Goal: Information Seeking & Learning: Learn about a topic

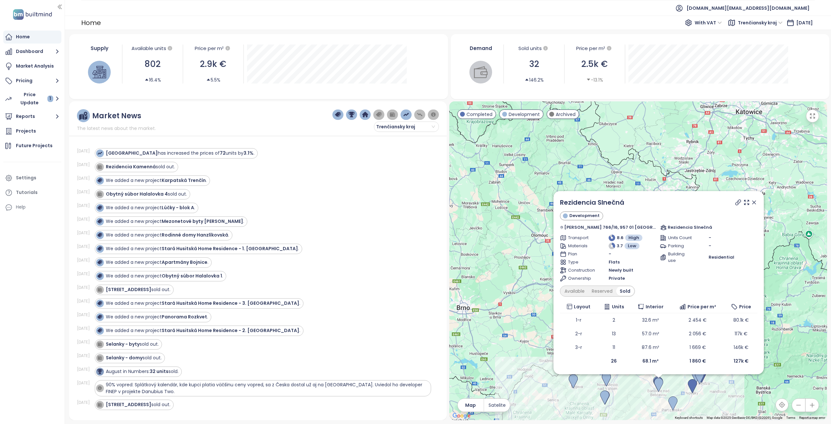
scroll to position [1132, 0]
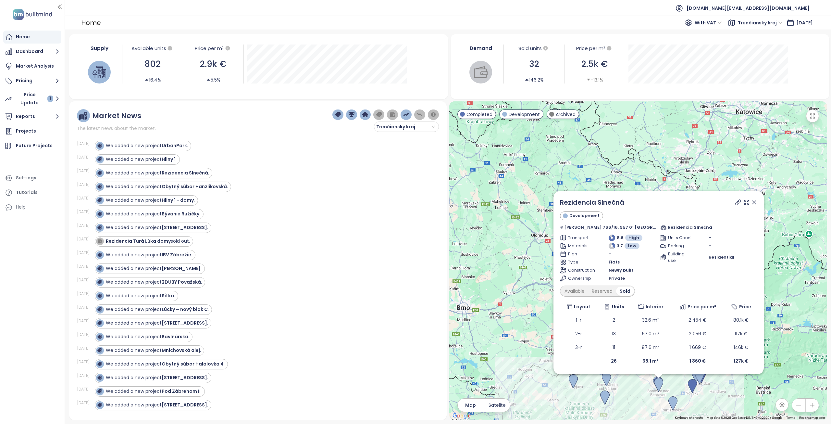
click at [751, 202] on icon at bounding box center [754, 202] width 6 height 6
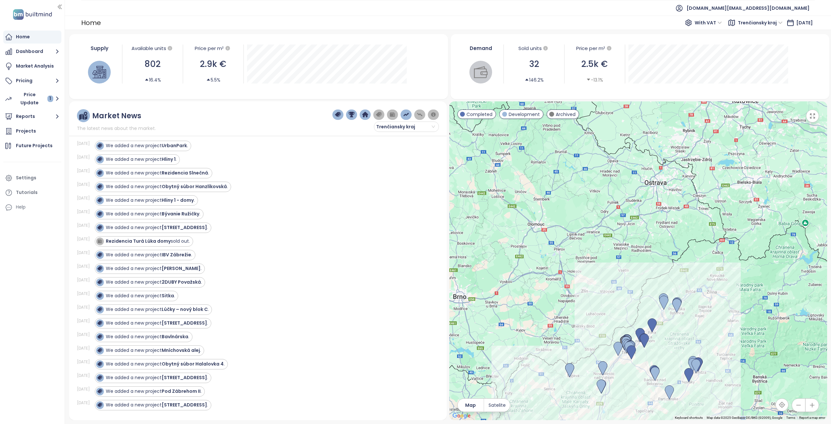
drag, startPoint x: 607, startPoint y: 324, endPoint x: 597, endPoint y: 244, distance: 80.5
click at [597, 244] on div at bounding box center [639, 260] width 378 height 319
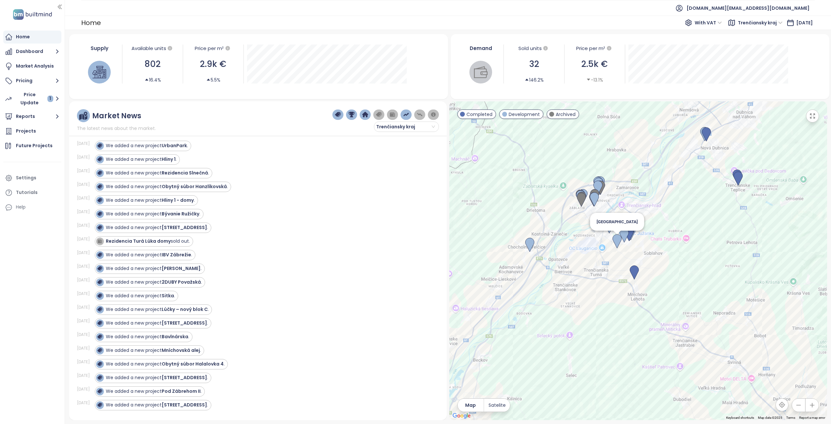
click at [617, 240] on img at bounding box center [617, 241] width 9 height 14
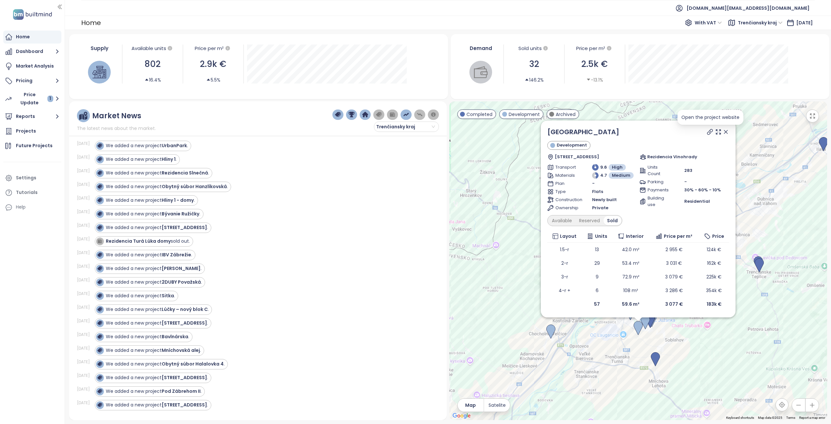
click at [710, 134] on icon at bounding box center [710, 131] width 5 height 5
drag, startPoint x: 727, startPoint y: 132, endPoint x: 723, endPoint y: 131, distance: 3.7
click at [727, 132] on icon at bounding box center [726, 132] width 6 height 6
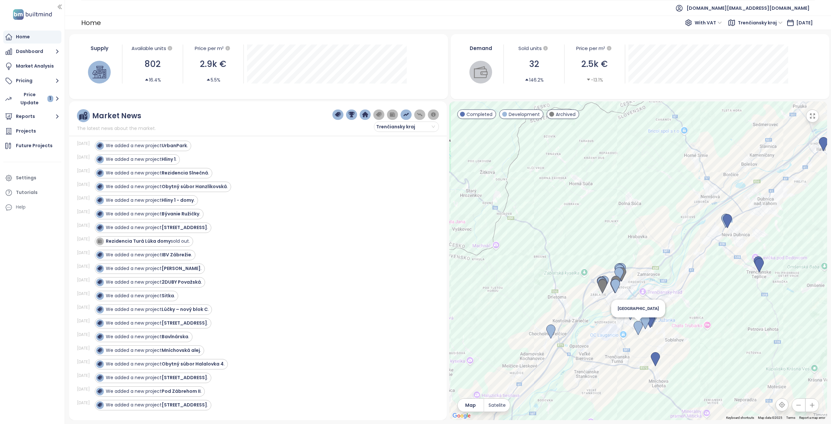
click at [639, 331] on img at bounding box center [638, 328] width 9 height 14
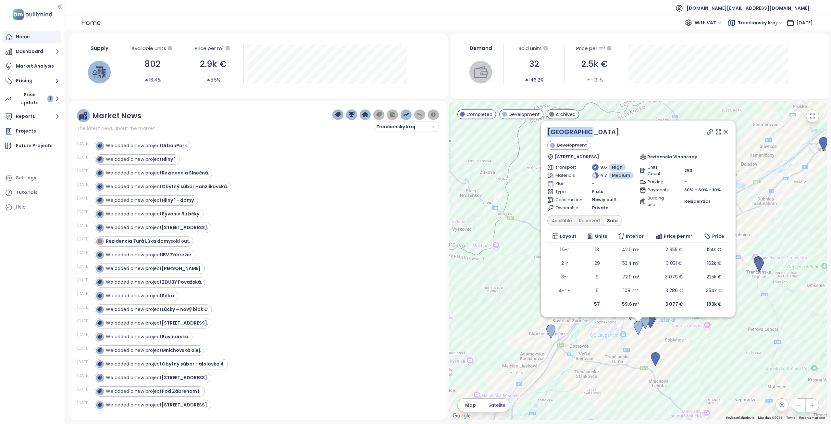
drag, startPoint x: 595, startPoint y: 133, endPoint x: 547, endPoint y: 134, distance: 47.7
click at [547, 134] on div "Dolné Mesto Development Soblahovská 7040, 911 01 Trenčín, Slovakia Rezidencia V…" at bounding box center [638, 218] width 195 height 197
copy link "[GEOGRAPHIC_DATA]"
click at [579, 133] on link "[GEOGRAPHIC_DATA]" at bounding box center [584, 131] width 72 height 9
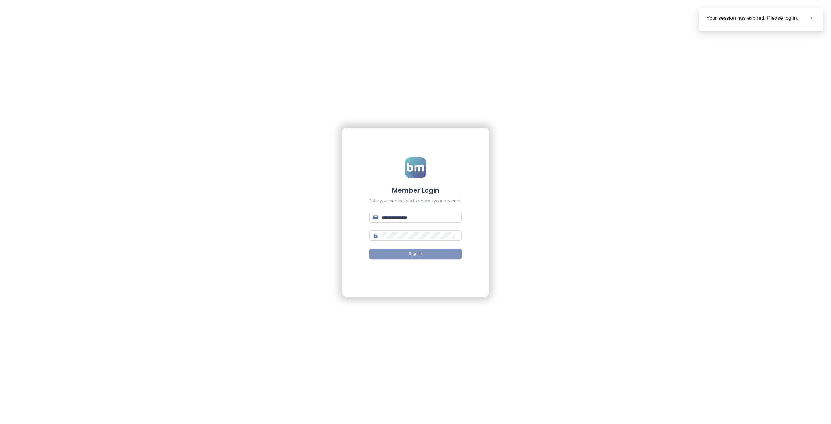
type input "**********"
click at [419, 252] on span "Sign In" at bounding box center [416, 254] width 14 height 6
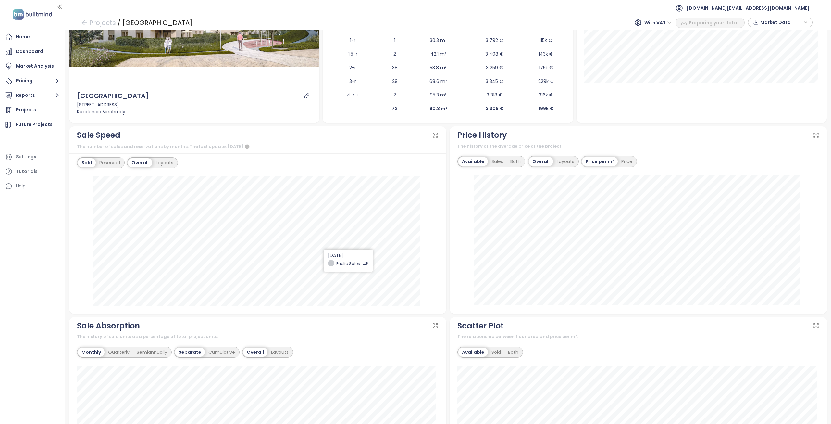
scroll to position [130, 0]
click at [693, 121] on div "Available Sales Total" at bounding box center [702, 26] width 251 height 193
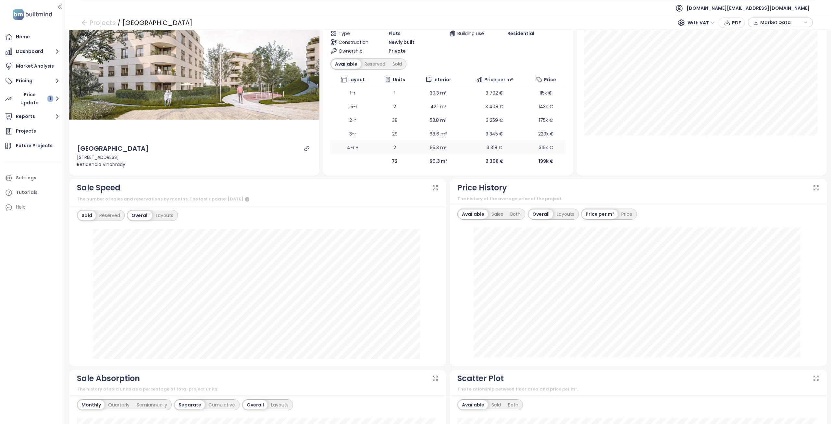
scroll to position [65, 0]
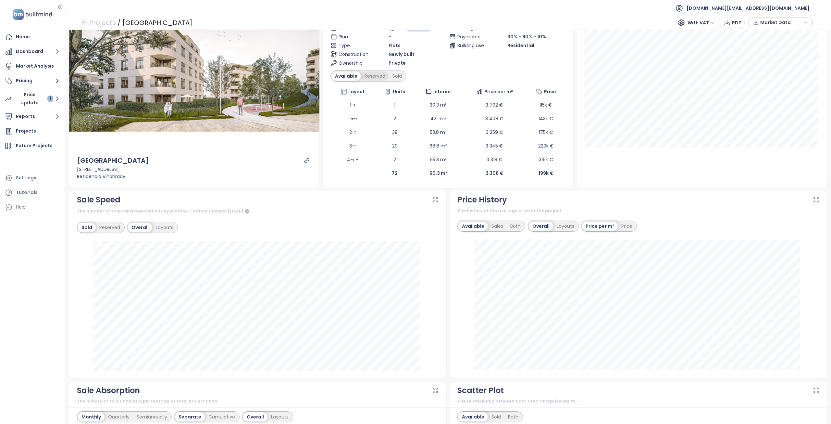
click at [368, 76] on div "Reserved" at bounding box center [375, 75] width 28 height 9
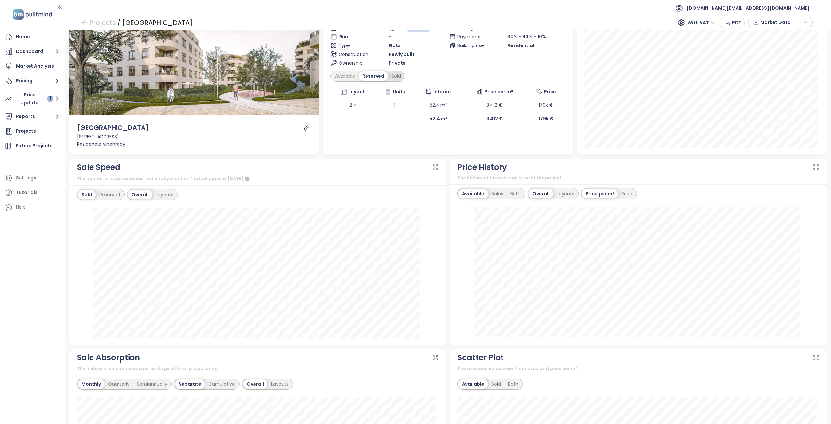
click at [392, 78] on div "Sold" at bounding box center [396, 75] width 17 height 9
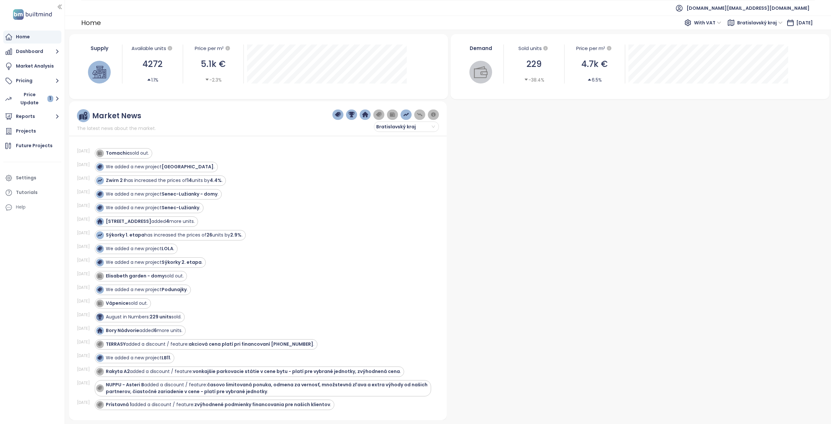
click at [757, 23] on span "Bratislavský kraj" at bounding box center [760, 23] width 45 height 10
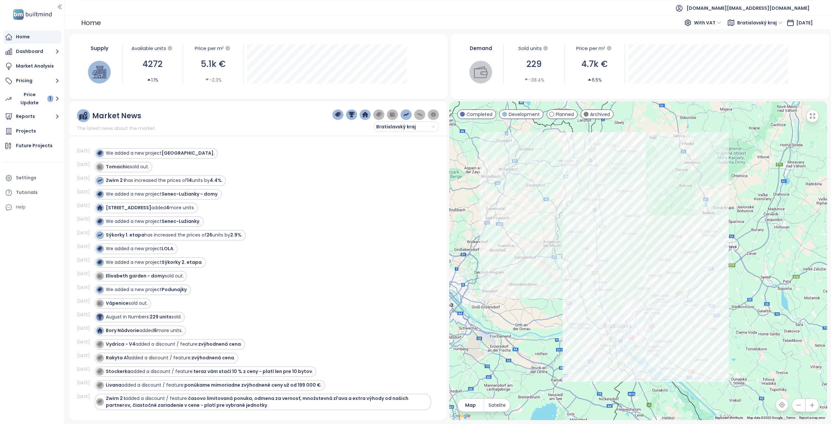
click at [631, 12] on ul "[DOMAIN_NAME][EMAIL_ADDRESS][DOMAIN_NAME]" at bounding box center [448, 8] width 734 height 16
click at [738, 25] on span "Bratislavský kraj" at bounding box center [760, 23] width 45 height 10
click at [745, 68] on div "Trenčiansky kraj" at bounding box center [755, 66] width 48 height 7
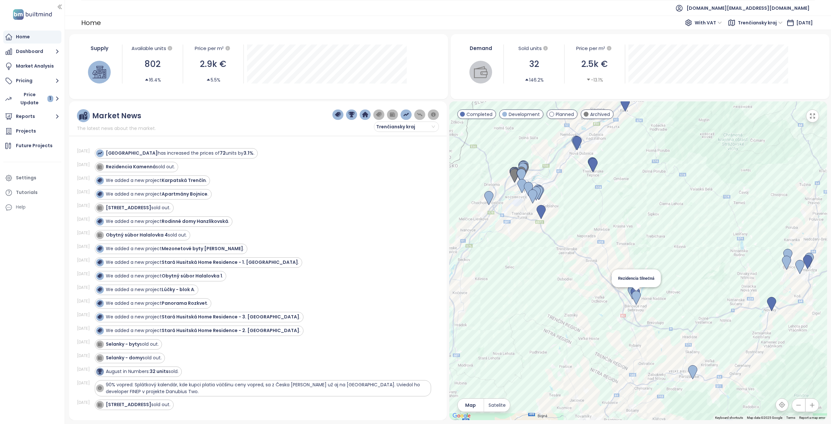
click at [637, 297] on img at bounding box center [636, 298] width 9 height 14
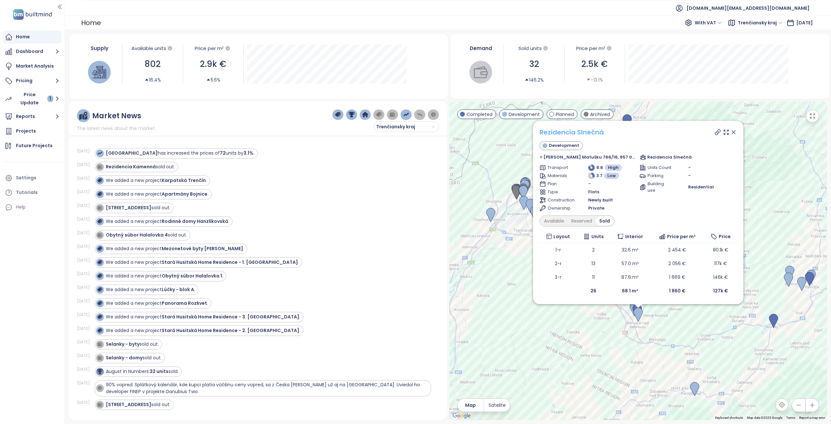
click at [591, 133] on link "Rezidencia Slnečná" at bounding box center [572, 132] width 64 height 9
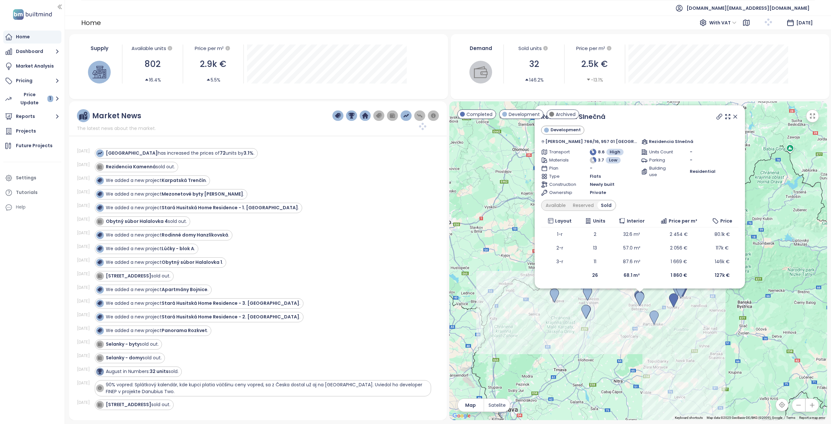
drag, startPoint x: 519, startPoint y: 278, endPoint x: 488, endPoint y: 252, distance: 39.7
click at [488, 252] on div "Rezidencia Slnečná Development J. Matušku 766/16, 957 01 Bánovce nad Bebravou, …" at bounding box center [639, 260] width 378 height 319
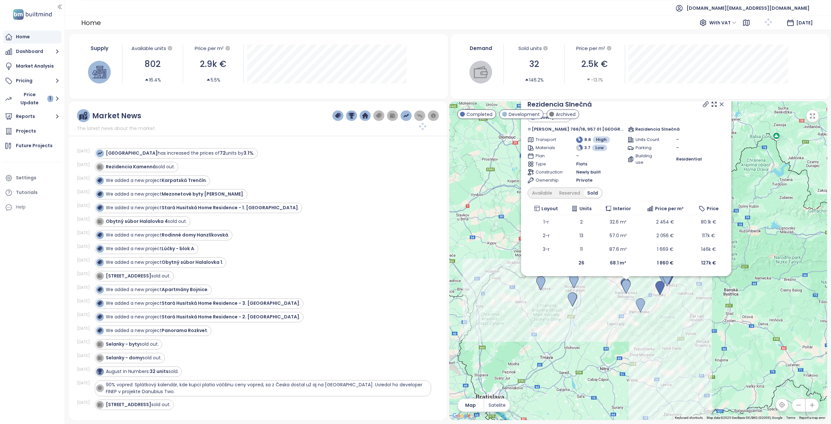
click at [719, 105] on icon at bounding box center [722, 104] width 6 height 6
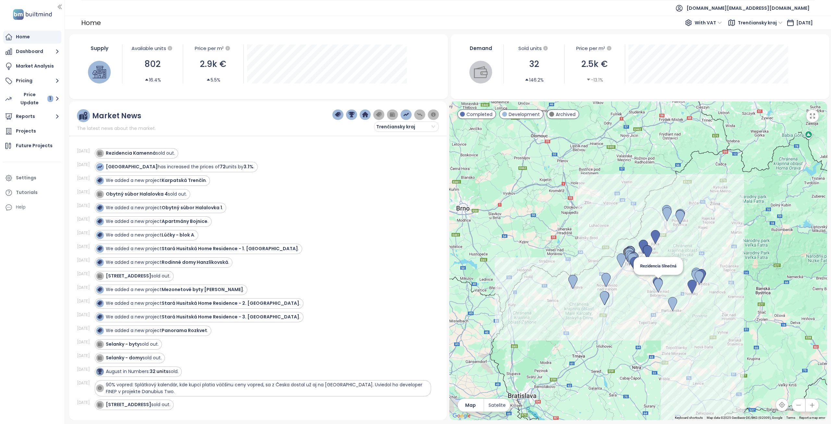
click at [660, 285] on img at bounding box center [658, 285] width 9 height 14
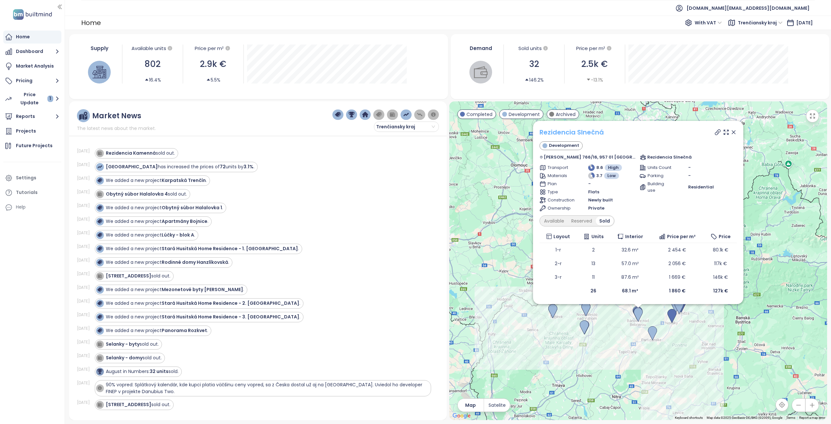
click at [591, 132] on link "Rezidencia Slnečná" at bounding box center [572, 132] width 64 height 9
click at [731, 133] on icon at bounding box center [734, 132] width 6 height 6
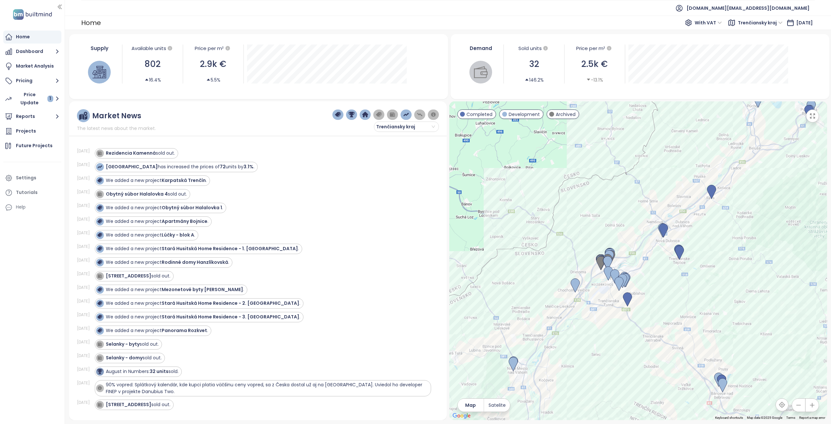
drag, startPoint x: 615, startPoint y: 319, endPoint x: 621, endPoint y: 336, distance: 18.4
click at [621, 336] on div at bounding box center [639, 260] width 378 height 319
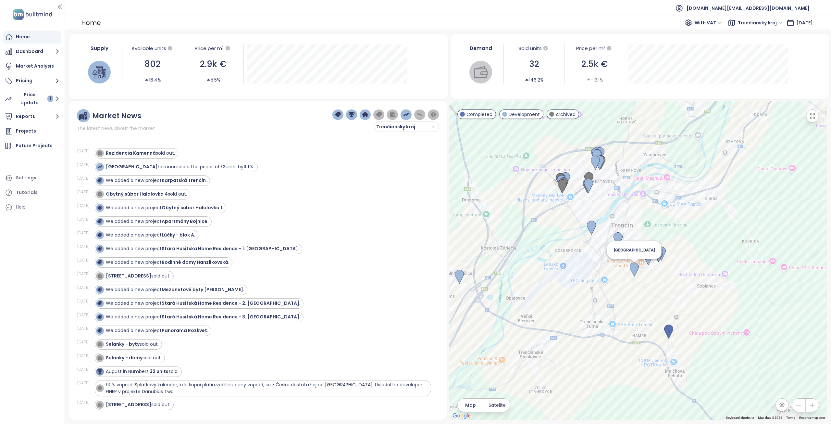
click at [635, 266] on img at bounding box center [634, 269] width 9 height 14
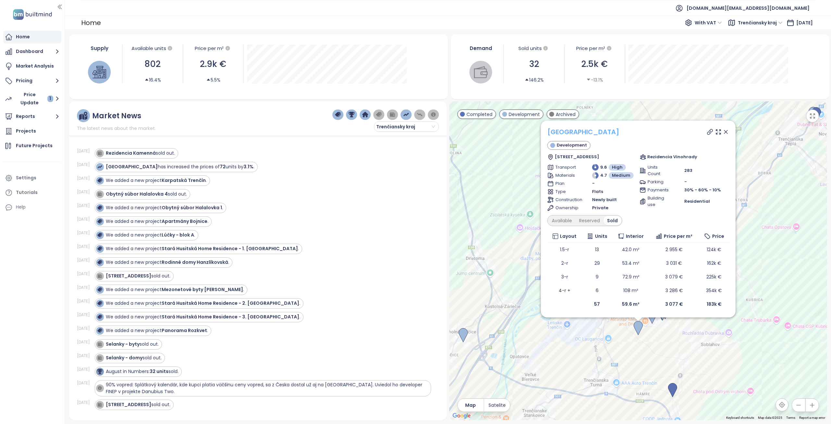
click at [575, 130] on link "Dolné Mesto" at bounding box center [584, 131] width 72 height 9
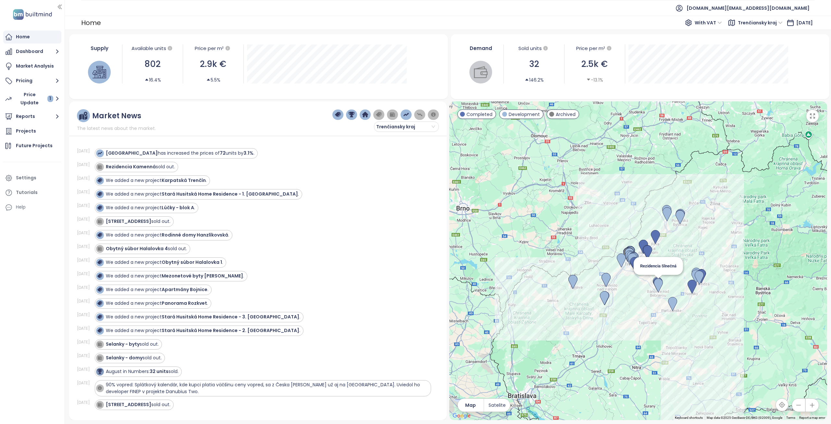
click at [659, 286] on img at bounding box center [658, 285] width 9 height 14
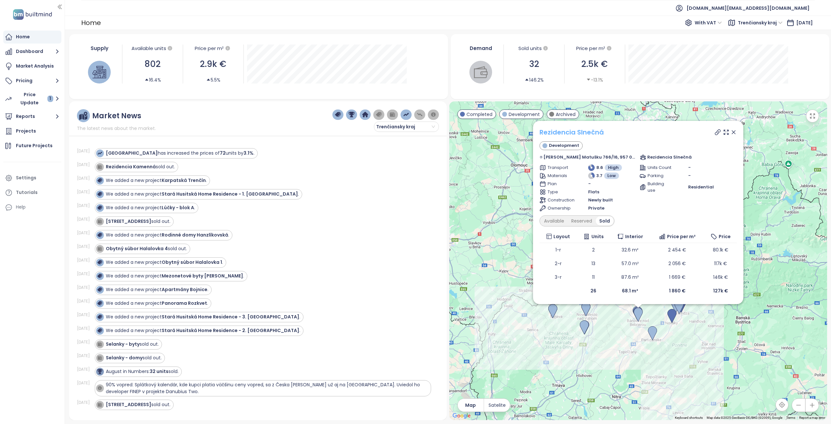
click at [582, 133] on link "Rezidencia Slnečná" at bounding box center [572, 132] width 64 height 9
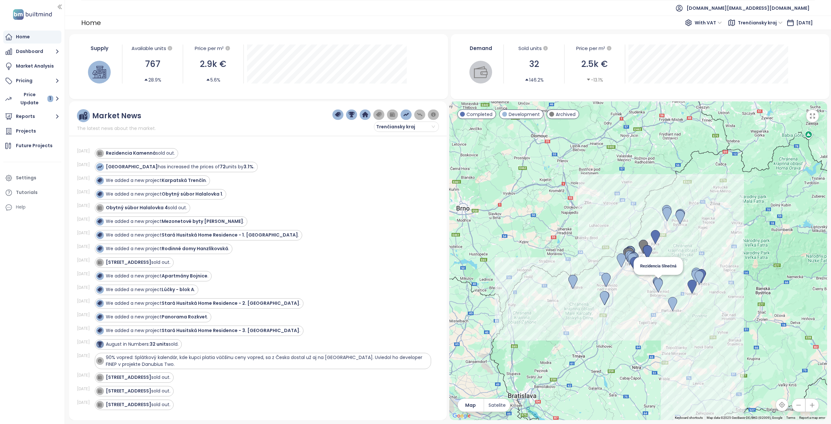
click at [658, 287] on img at bounding box center [658, 285] width 9 height 14
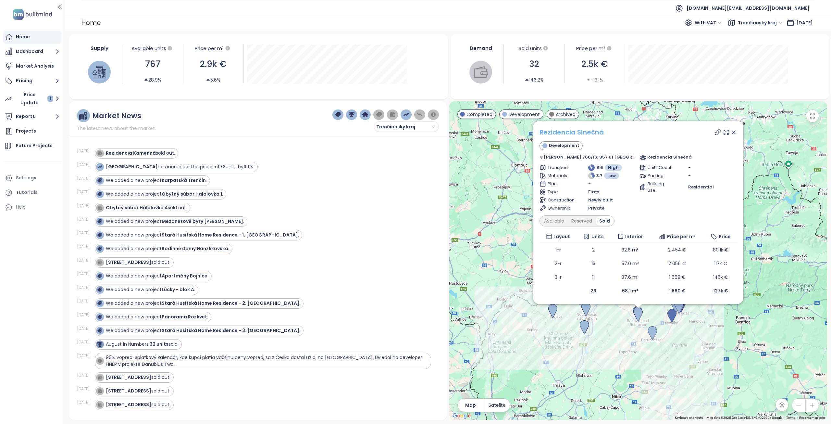
click at [573, 133] on link "Rezidencia Slnečná" at bounding box center [572, 132] width 64 height 9
click at [731, 134] on icon at bounding box center [734, 132] width 6 height 6
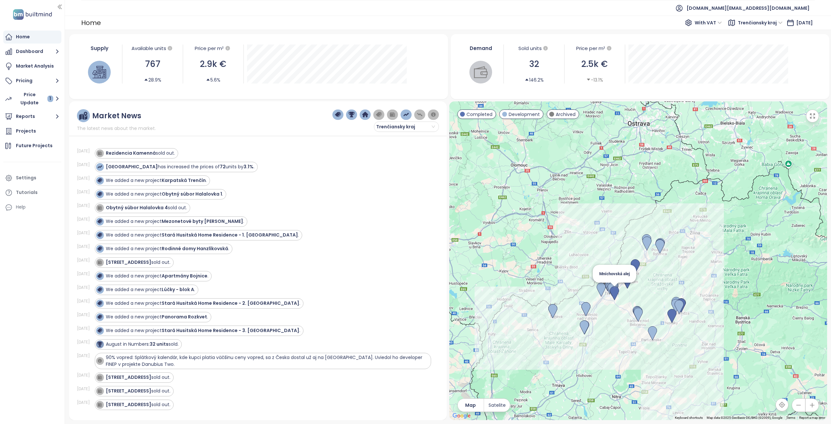
click at [615, 295] on img at bounding box center [614, 293] width 9 height 14
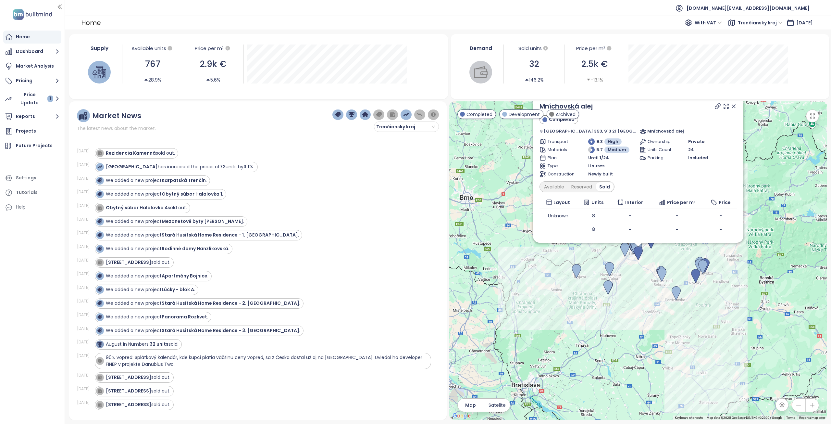
click at [732, 107] on icon at bounding box center [733, 106] width 3 height 3
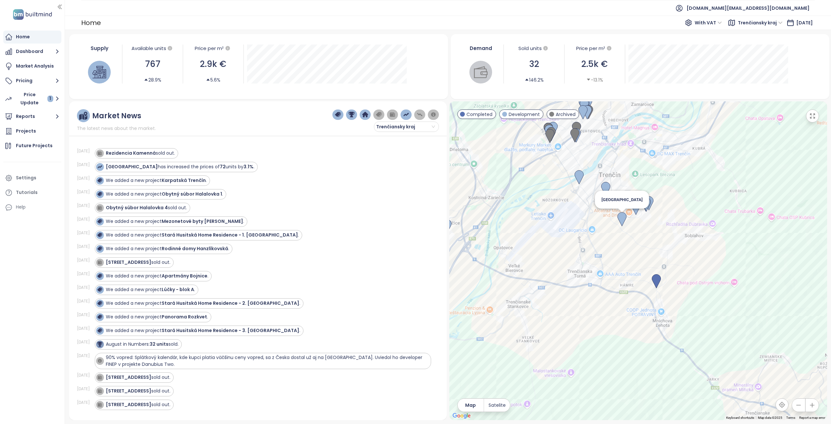
click at [623, 216] on img at bounding box center [622, 219] width 9 height 14
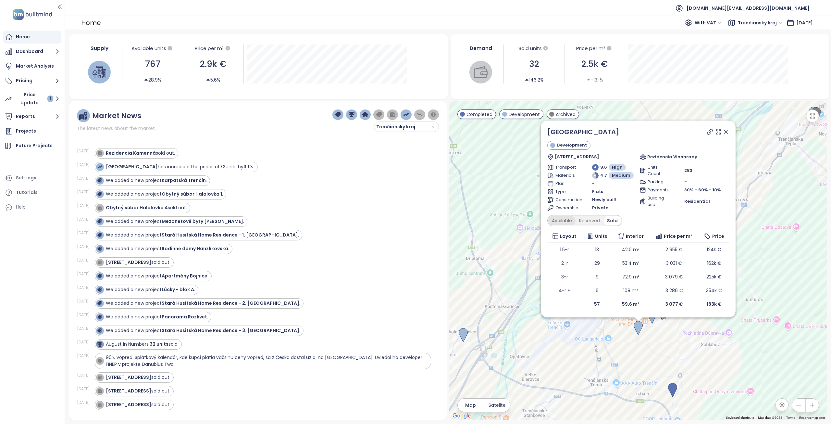
click at [567, 219] on div "Available" at bounding box center [562, 220] width 27 height 9
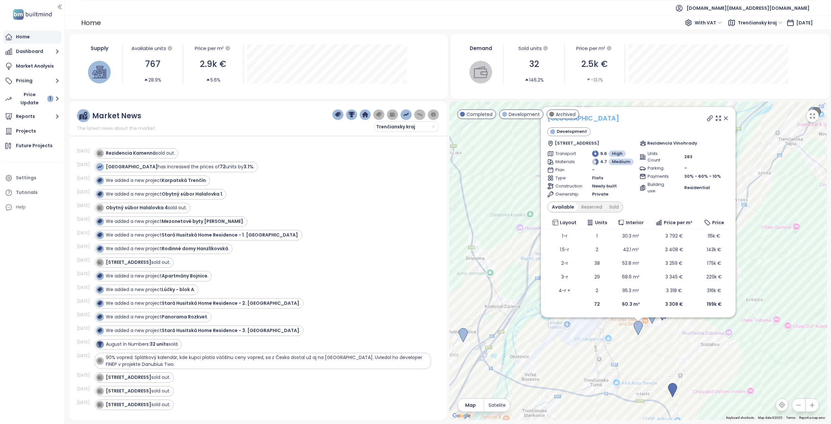
click at [585, 118] on link "Dolné Mesto" at bounding box center [584, 118] width 72 height 9
click at [726, 116] on icon at bounding box center [726, 118] width 6 height 6
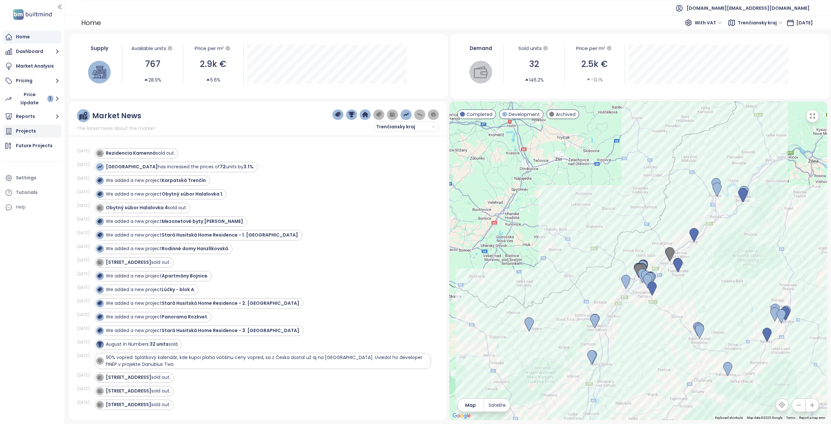
click at [29, 131] on div "Projects" at bounding box center [26, 131] width 20 height 8
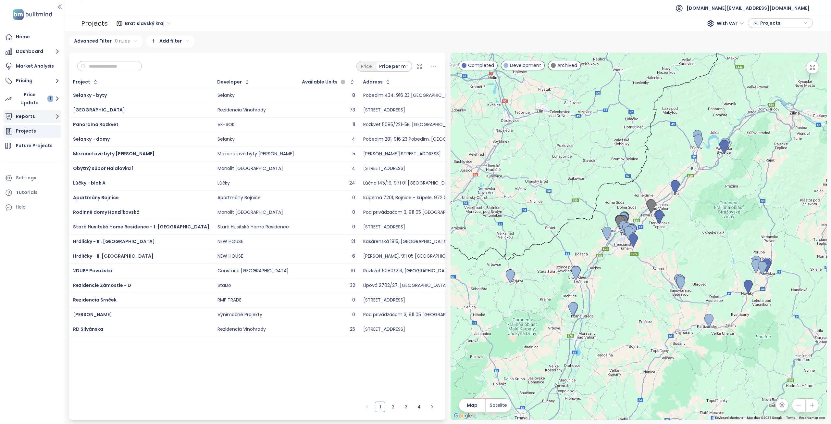
click at [27, 120] on button "Reports" at bounding box center [32, 116] width 58 height 13
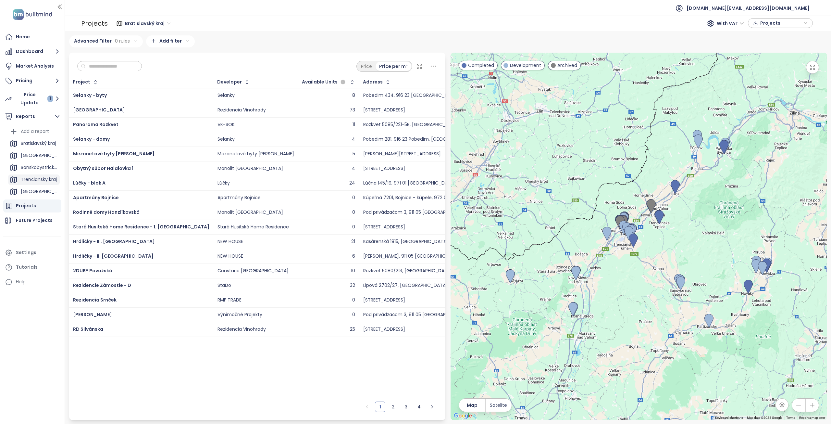
click at [32, 180] on div "Trenčiansky kraj" at bounding box center [39, 179] width 36 height 8
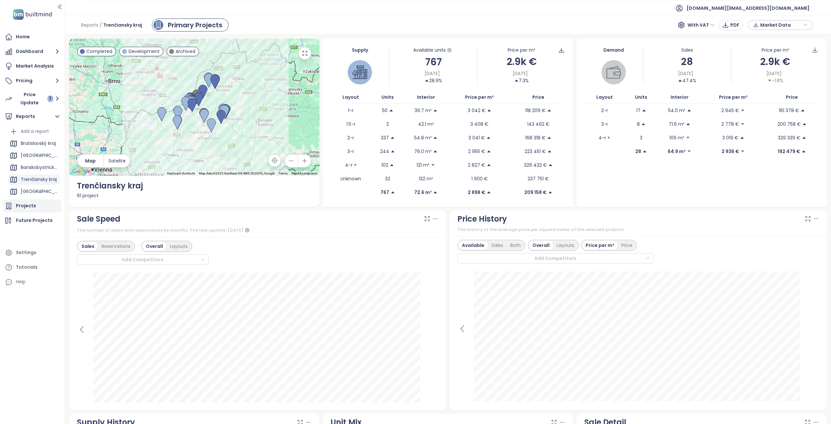
click at [28, 209] on div "Projects" at bounding box center [26, 206] width 20 height 8
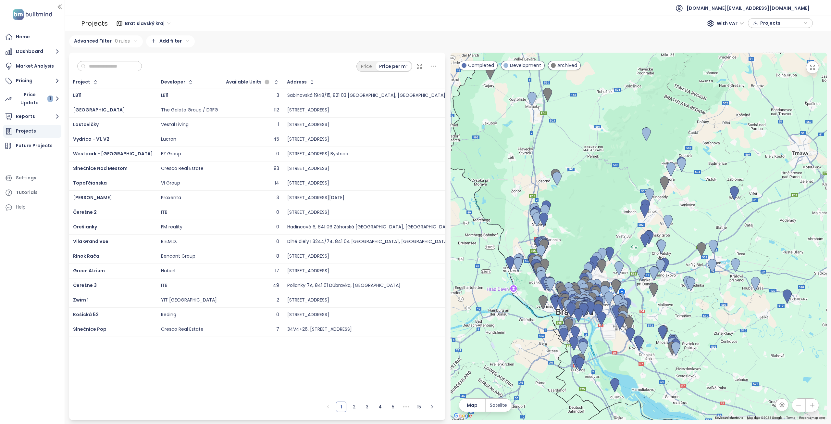
click at [154, 23] on span "Bratislavský kraj" at bounding box center [147, 24] width 45 height 10
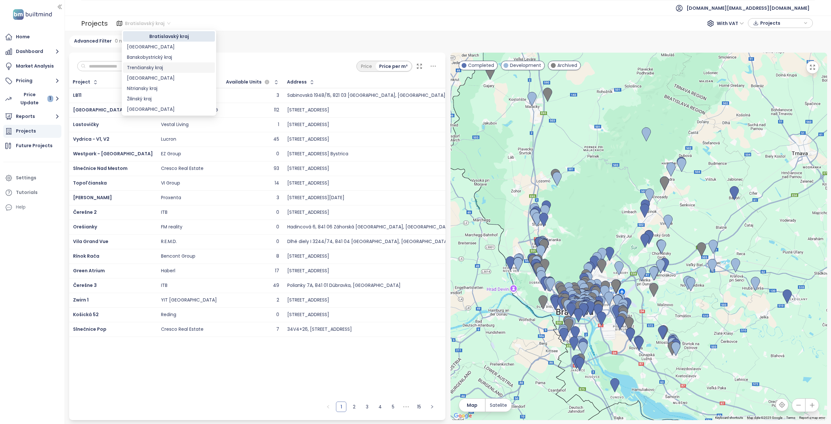
click at [153, 69] on div "Trenčiansky kraj" at bounding box center [169, 67] width 84 height 7
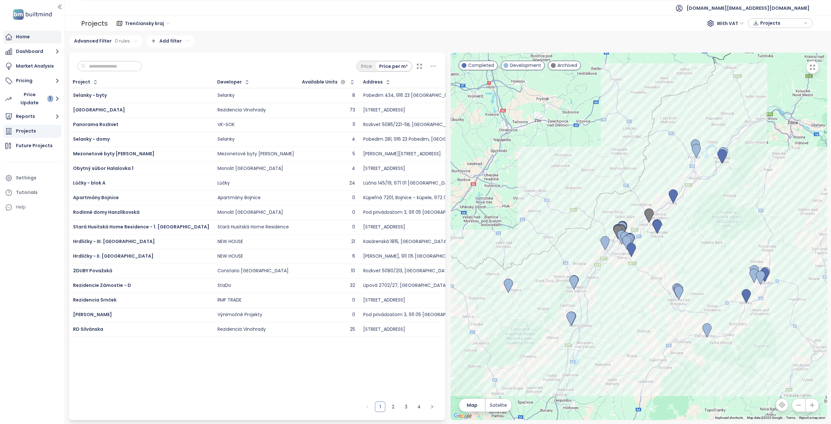
click at [30, 39] on div "Home" at bounding box center [32, 37] width 58 height 13
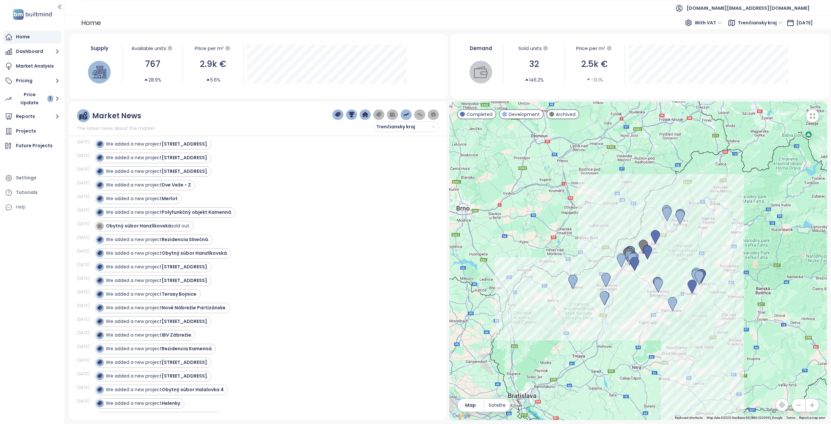
scroll to position [766, 0]
click at [184, 226] on strong "Polyfunkčný objekt Kamenná" at bounding box center [197, 225] width 70 height 6
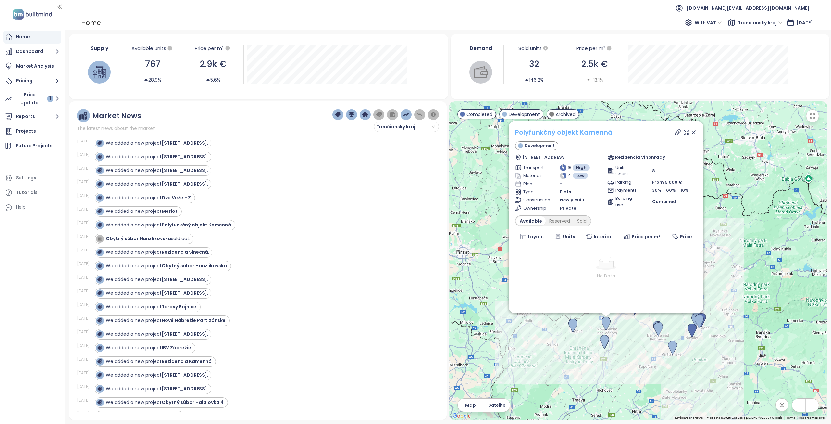
click at [560, 133] on link "Polyfunkčný objekt Kamenná" at bounding box center [563, 132] width 97 height 9
click at [162, 213] on div "We added a new project Merlot ." at bounding box center [142, 211] width 73 height 7
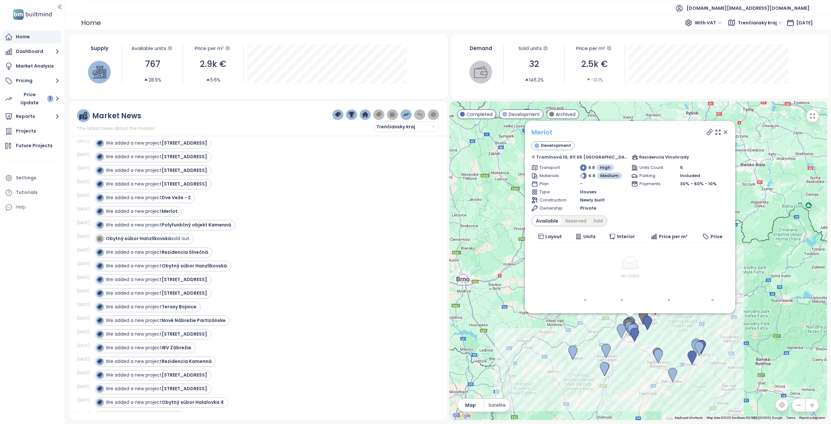
click at [553, 133] on link "Merlot" at bounding box center [542, 132] width 21 height 9
click at [183, 200] on strong "Dve Veže - Z" at bounding box center [176, 197] width 29 height 6
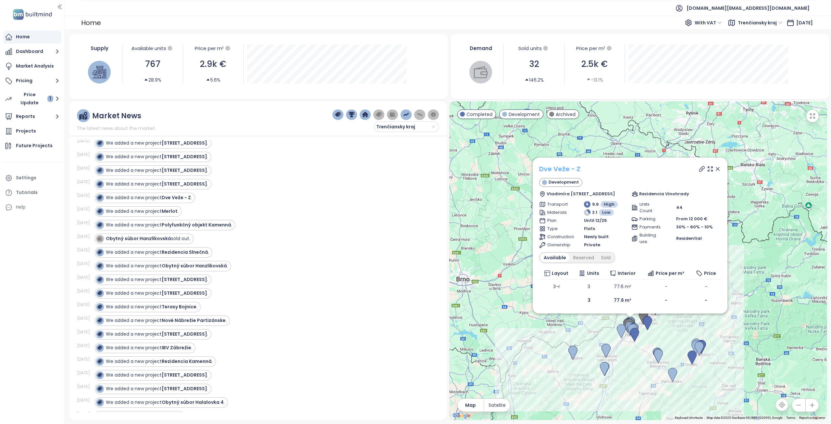
click at [562, 169] on link "Dve Veže - Z" at bounding box center [559, 168] width 41 height 9
click at [178, 184] on strong "Hanzlíkovská 4" at bounding box center [184, 184] width 45 height 6
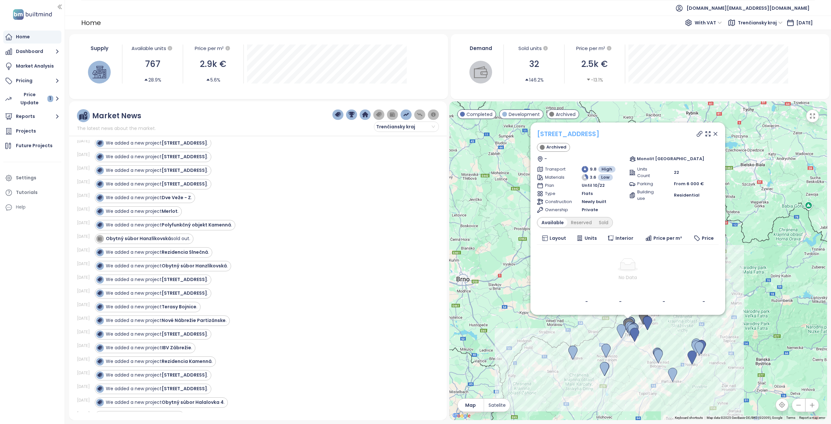
click at [556, 135] on link "Hanzlíkovská 4" at bounding box center [568, 133] width 63 height 9
click at [182, 175] on div "We added a new project Hanzlíkovská 8 ." at bounding box center [153, 170] width 117 height 10
click at [189, 172] on strong "Hanzlíkovská 8" at bounding box center [184, 170] width 45 height 6
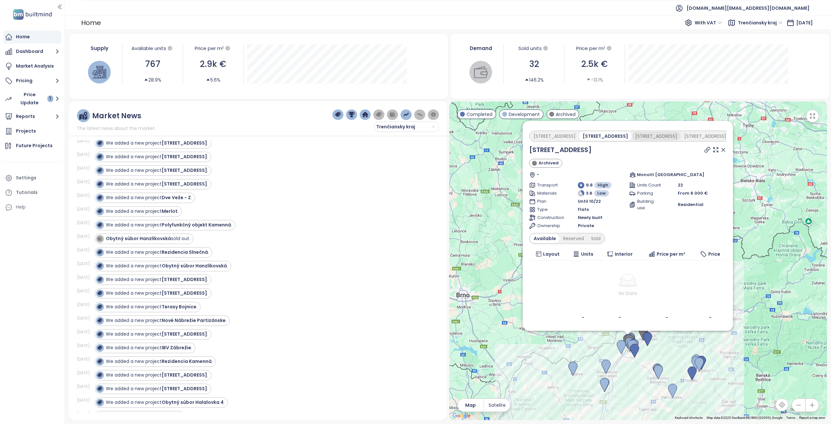
click at [639, 135] on div "Hanzlíkovská 8" at bounding box center [656, 136] width 49 height 9
click at [568, 151] on link "Hanzlíkovská 8" at bounding box center [560, 149] width 63 height 9
click at [191, 160] on div "We added a new project Hanzlíkovská 5 ." at bounding box center [157, 156] width 102 height 7
click at [561, 148] on link "Hanzlíkovská 8" at bounding box center [560, 149] width 63 height 9
click at [681, 136] on div "Hanzlíkovská 1" at bounding box center [705, 136] width 49 height 9
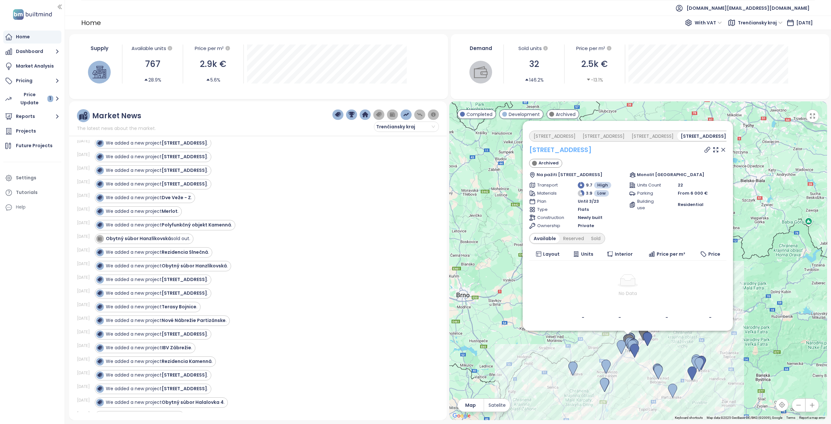
click at [556, 150] on link "Hanzlíkovská 1" at bounding box center [560, 149] width 63 height 9
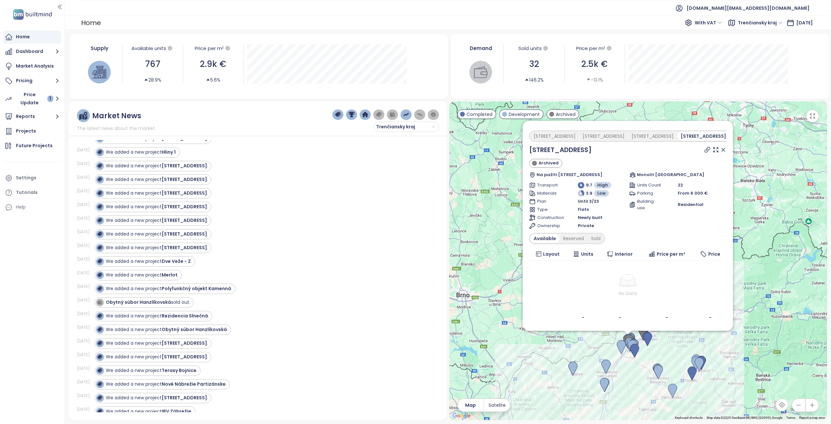
scroll to position [701, 0]
click at [188, 196] on strong "Hanzlíkovská 6" at bounding box center [184, 194] width 45 height 6
click at [192, 193] on strong "Hanzlíkovská 6" at bounding box center [184, 194] width 45 height 6
click at [724, 149] on icon at bounding box center [723, 149] width 3 height 3
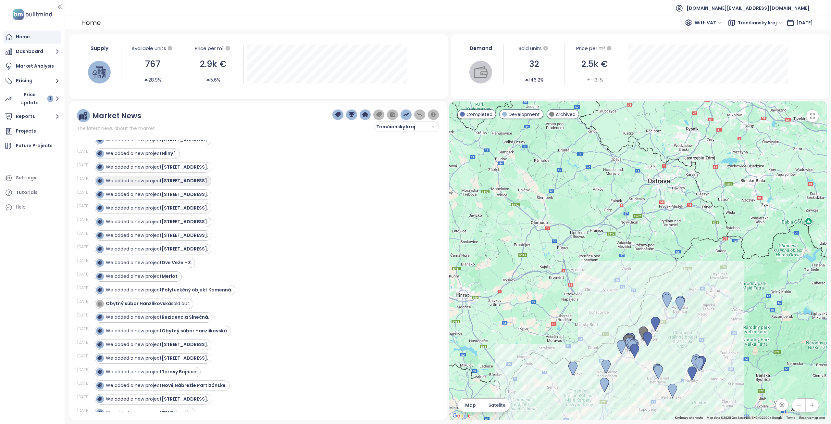
click at [183, 178] on strong "Hanzlíkovská 7" at bounding box center [184, 180] width 45 height 6
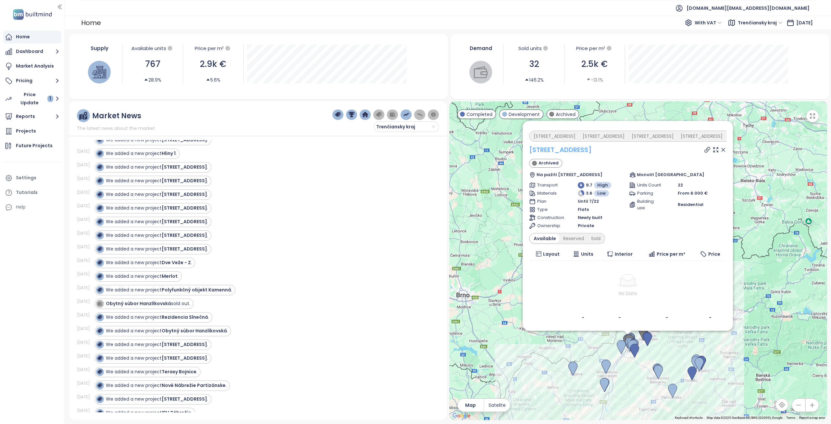
click at [564, 149] on link "Hanzlíkovská 7" at bounding box center [560, 149] width 63 height 9
click at [184, 193] on strong "Hanzlíkovská 6" at bounding box center [184, 194] width 45 height 6
click at [186, 166] on strong "Hanzlíkovská 2" at bounding box center [184, 167] width 45 height 6
click at [553, 148] on link "Hanzlíkovská 6" at bounding box center [560, 149] width 63 height 9
click at [554, 136] on div "Hanzlíkovská 2" at bounding box center [554, 136] width 49 height 9
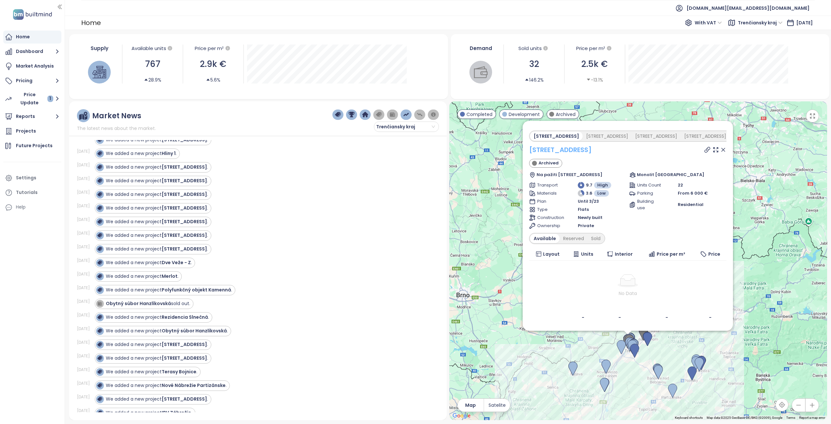
click at [561, 149] on link "Hanzlíkovská 2" at bounding box center [560, 149] width 63 height 9
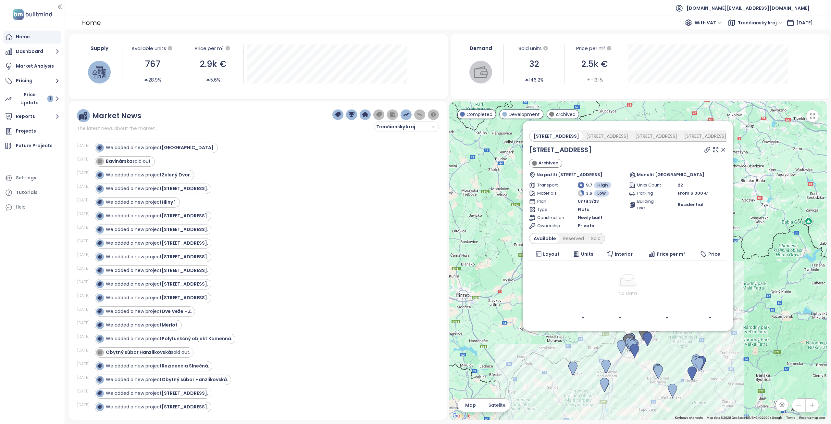
scroll to position [636, 0]
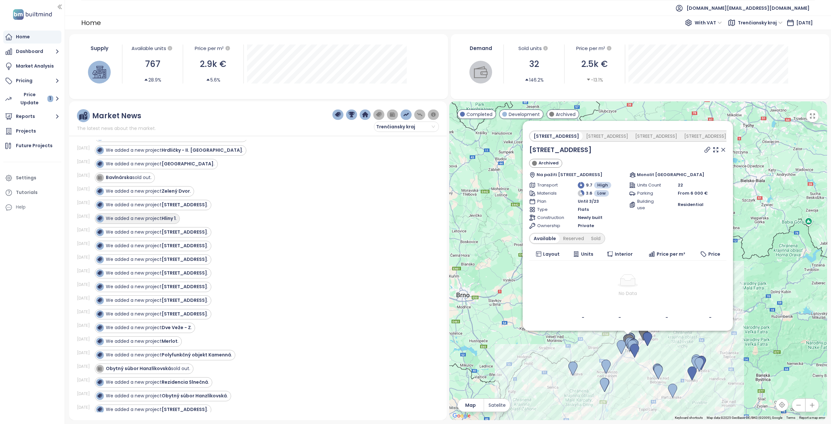
click at [154, 222] on div "We added a new project Hliny 1 ." at bounding box center [136, 219] width 81 height 8
click at [171, 220] on strong "Hliny 1" at bounding box center [169, 218] width 14 height 6
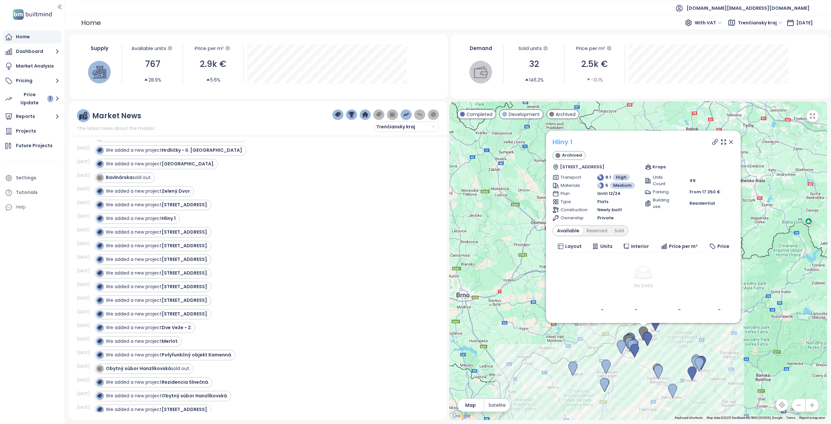
click at [562, 143] on link "Hliny 1" at bounding box center [563, 141] width 20 height 9
click at [182, 205] on strong "Hanzlíkovská 3" at bounding box center [184, 204] width 45 height 6
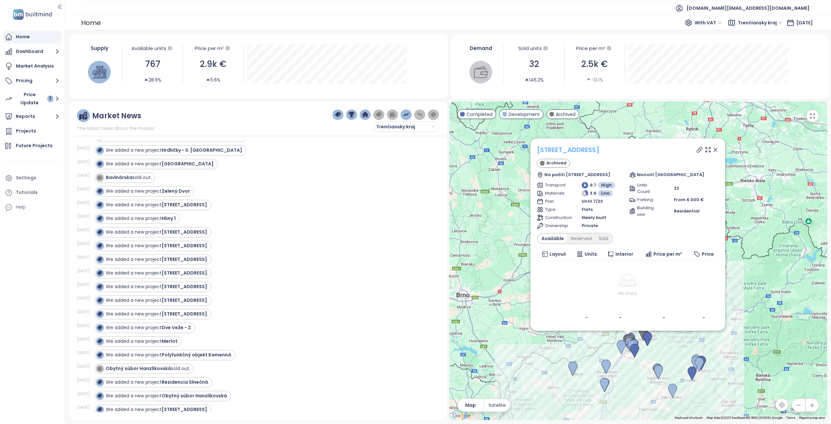
click at [572, 148] on link "Hanzlíkovská 3" at bounding box center [568, 149] width 63 height 9
click at [188, 189] on strong "Zelený Dvor" at bounding box center [176, 191] width 28 height 6
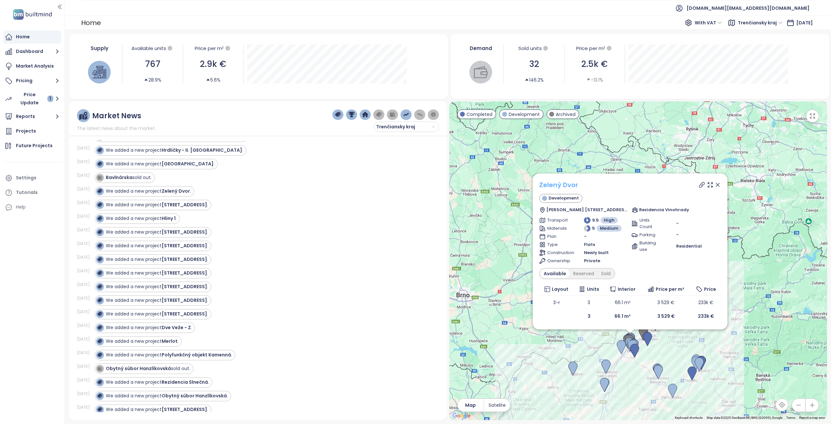
click at [554, 184] on link "Zelený Dvor" at bounding box center [558, 184] width 39 height 9
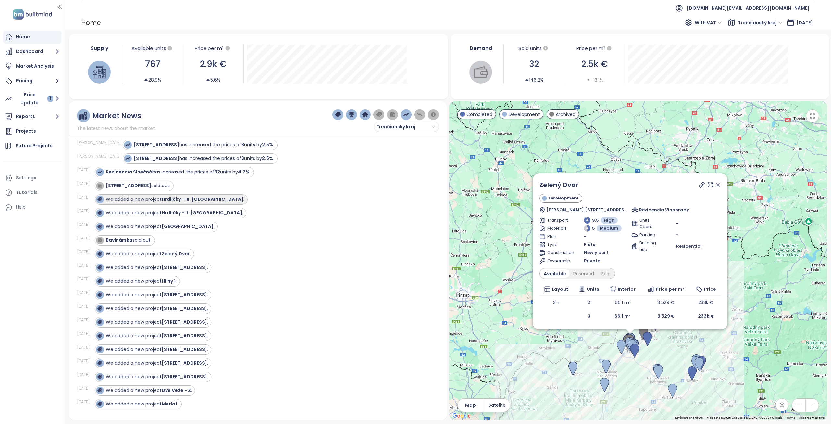
scroll to position [571, 0]
click at [173, 230] on strong "Dolné Mesto" at bounding box center [188, 228] width 52 height 6
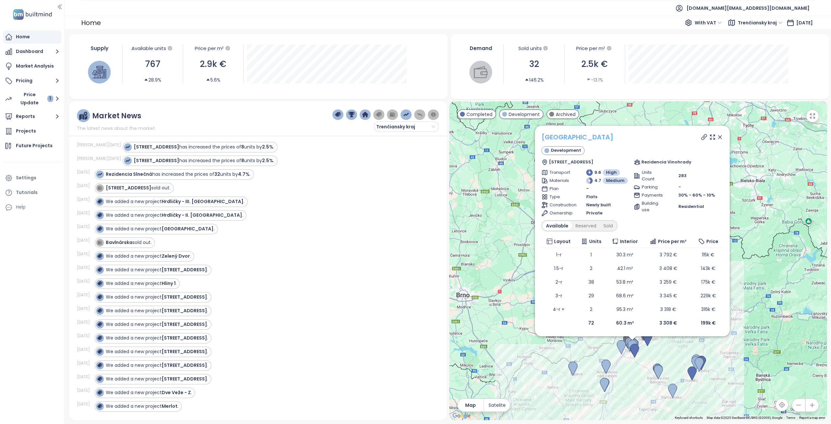
click at [562, 140] on link "Dolné Mesto" at bounding box center [578, 137] width 72 height 9
click at [174, 213] on strong "Hrdličky - II. Etapa" at bounding box center [202, 215] width 81 height 6
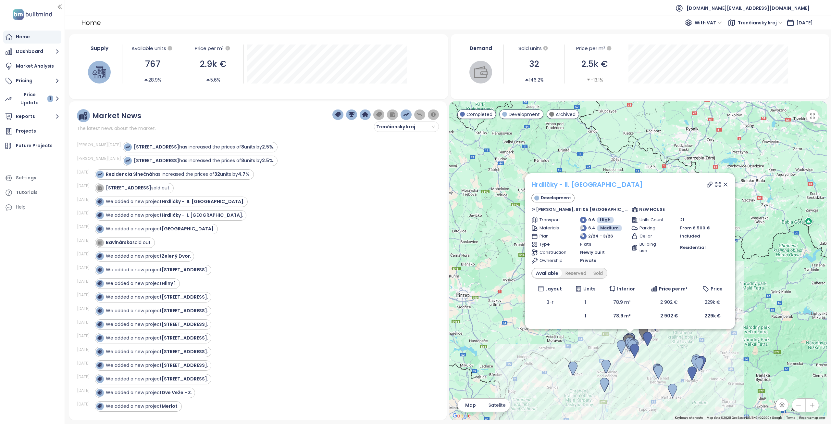
click at [557, 184] on link "Hrdličky - II. Etapa" at bounding box center [588, 184] width 112 height 9
click at [163, 206] on div "We added a new project Hrdličky - III. Etapa ." at bounding box center [171, 201] width 153 height 10
click at [182, 205] on div "We added a new project Hrdličky - III. Etapa ." at bounding box center [170, 202] width 148 height 8
click at [570, 185] on link "Hrdličky - II. Etapa" at bounding box center [588, 184] width 112 height 9
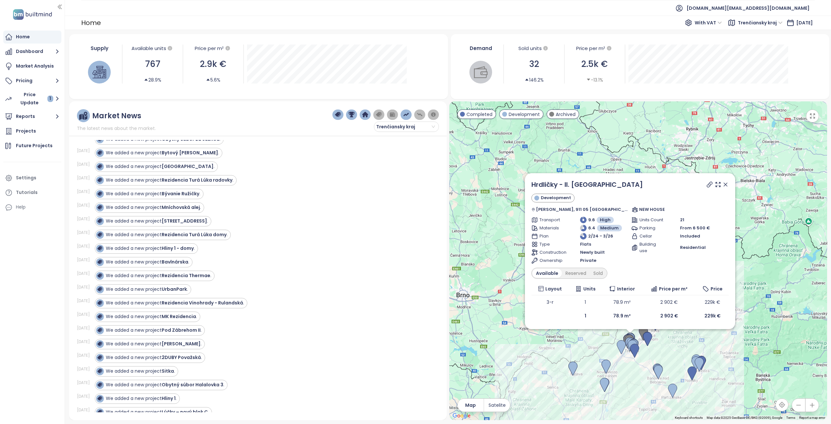
scroll to position [1091, 0]
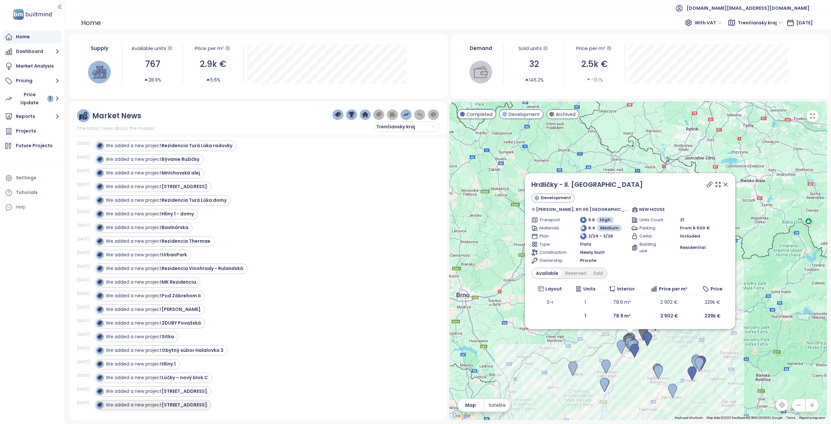
click at [190, 406] on strong "Hanzlíkovská 6" at bounding box center [184, 404] width 45 height 6
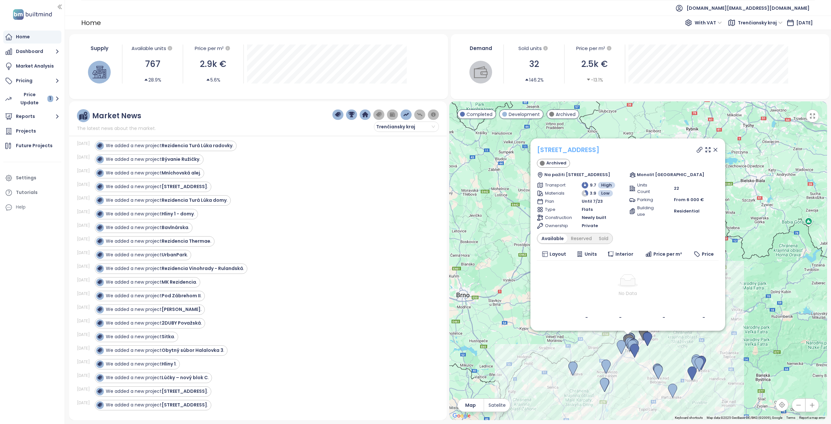
click at [569, 152] on link "Hanzlíkovská 6" at bounding box center [568, 149] width 63 height 9
click at [192, 392] on strong "Hanzlíkovská 3" at bounding box center [184, 391] width 45 height 6
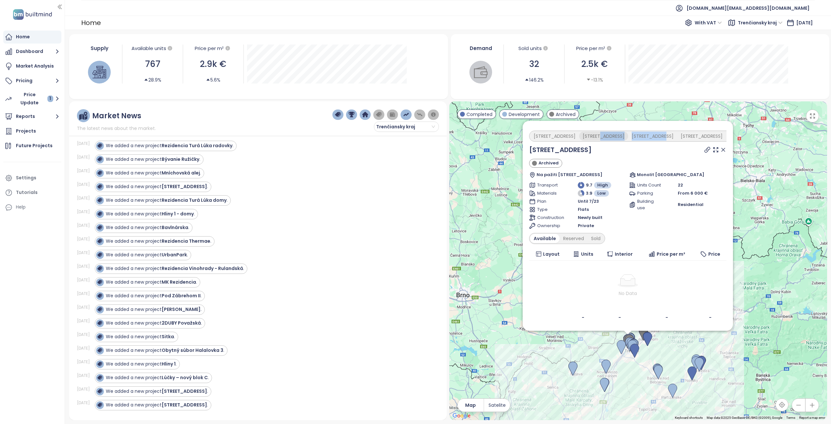
drag, startPoint x: 644, startPoint y: 132, endPoint x: 591, endPoint y: 132, distance: 52.6
click at [591, 132] on div "Hanzlíkovská 2 Hanzlíkovská 4 Hanzlíkovská 8 Hanzlíkovská 1 Hanzlíkovská 5 Hanz…" at bounding box center [728, 136] width 396 height 9
click at [678, 136] on div "Hanzlíkovská 1" at bounding box center [702, 136] width 49 height 9
drag, startPoint x: 718, startPoint y: 134, endPoint x: 667, endPoint y: 133, distance: 51.0
click at [667, 133] on div "Hanzlíkovská 2 Hanzlíkovská 4 Hanzlíkovská 8 Hanzlíkovská 1 Hanzlíkovská 5 Hanz…" at bounding box center [728, 136] width 396 height 9
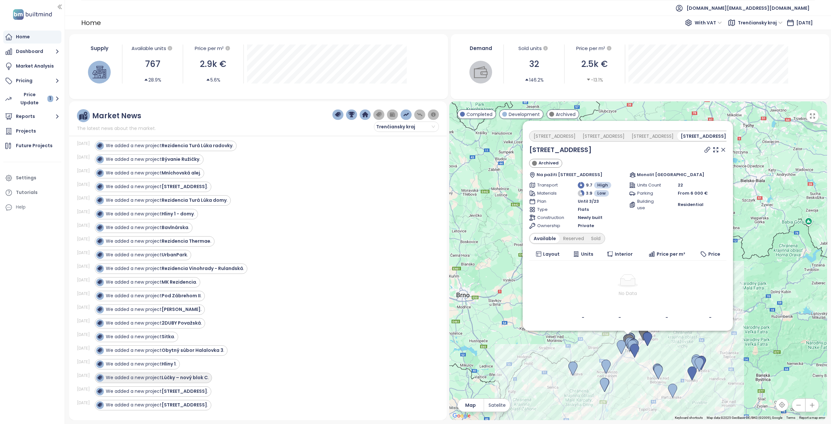
click at [182, 377] on strong "Lúčky – nový blok C" at bounding box center [185, 377] width 46 height 6
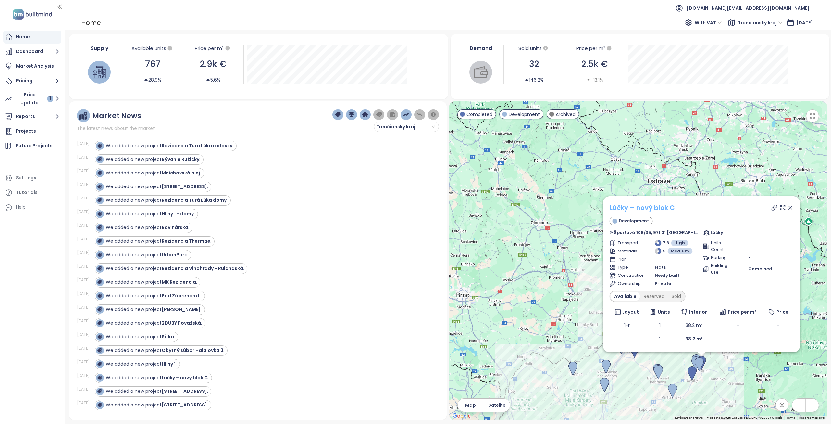
click at [637, 210] on link "Lúčky – nový blok C" at bounding box center [642, 207] width 65 height 9
click at [172, 337] on strong "Sitka" at bounding box center [168, 336] width 12 height 6
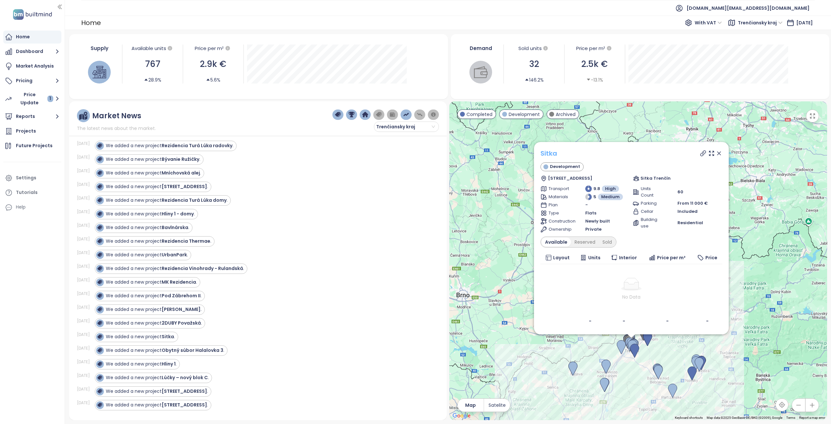
click at [554, 157] on link "Sitka" at bounding box center [549, 153] width 17 height 9
click at [183, 324] on strong "2DUBY Považská" at bounding box center [181, 323] width 39 height 6
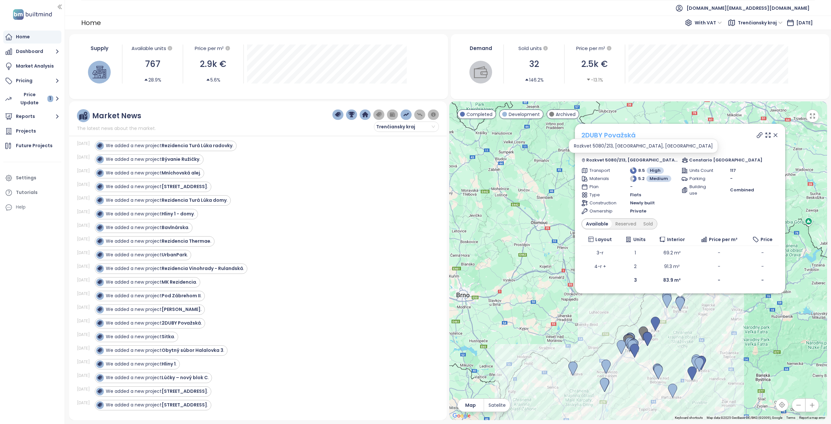
click at [602, 134] on link "2DUBY Považská" at bounding box center [609, 135] width 54 height 9
click at [194, 311] on strong "Perla Zablatie" at bounding box center [181, 309] width 39 height 6
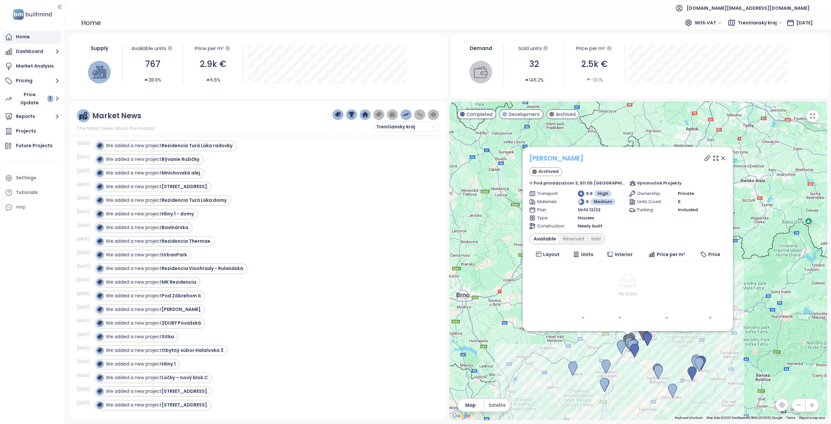
click at [563, 155] on link "Perla Zablatie" at bounding box center [556, 158] width 55 height 9
click at [189, 293] on strong "Pod Zábrehom II" at bounding box center [181, 295] width 39 height 6
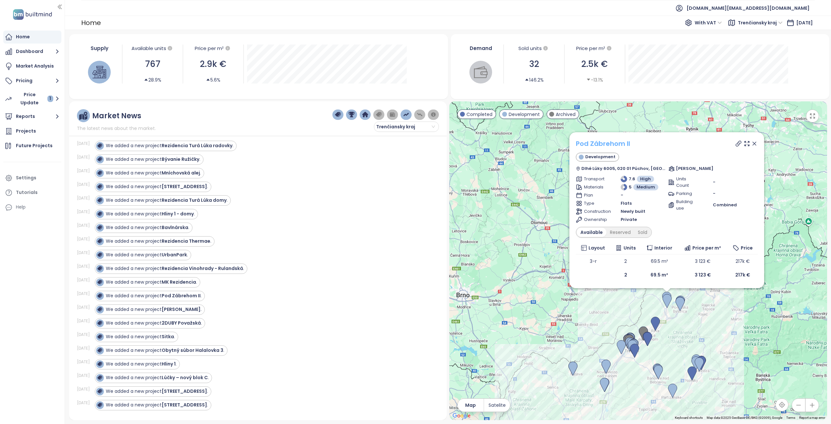
click at [597, 144] on link "Pod Zábrehom II" at bounding box center [603, 143] width 54 height 9
click at [188, 270] on strong "Rezidencia Vinohrady - Rulandská" at bounding box center [203, 268] width 82 height 6
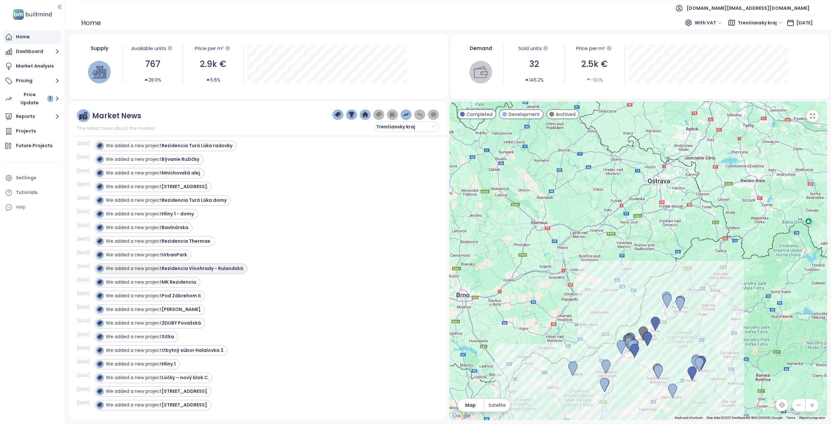
click at [211, 267] on strong "Rezidencia Vinohrady - Rulandská" at bounding box center [203, 268] width 82 height 6
click at [240, 269] on strong "Rezidencia Vinohrady - Rulandská" at bounding box center [203, 268] width 82 height 6
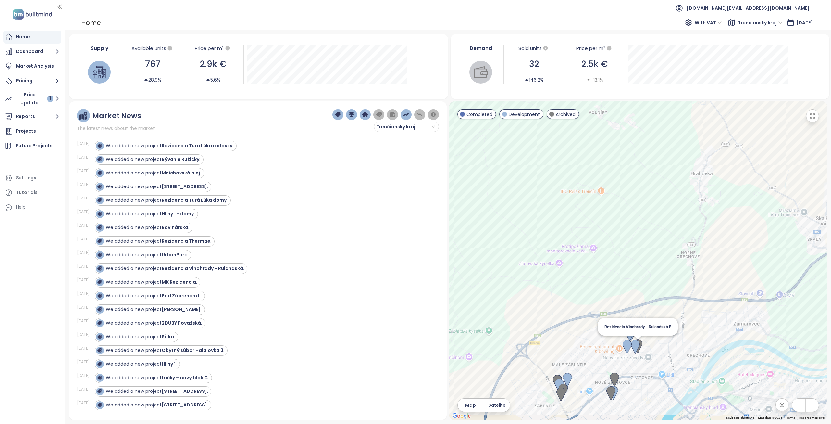
click at [640, 345] on img at bounding box center [638, 346] width 9 height 14
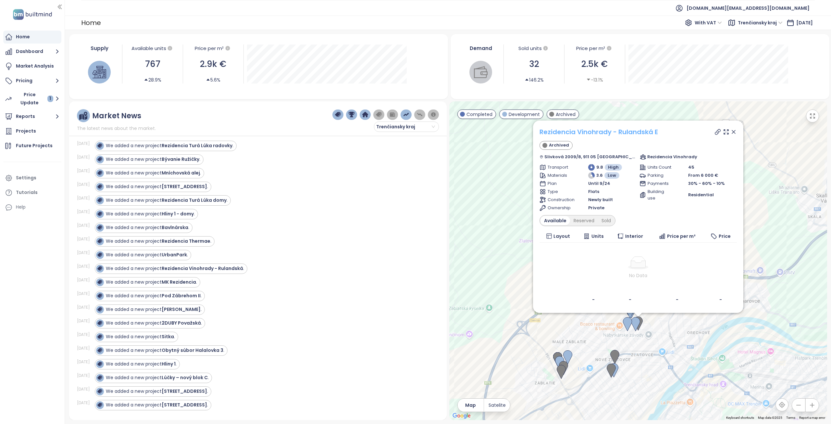
click at [594, 130] on link "Rezidencia Vinohrady - Rulandská E" at bounding box center [599, 131] width 119 height 9
click at [185, 253] on strong "UrbanPark" at bounding box center [174, 254] width 25 height 6
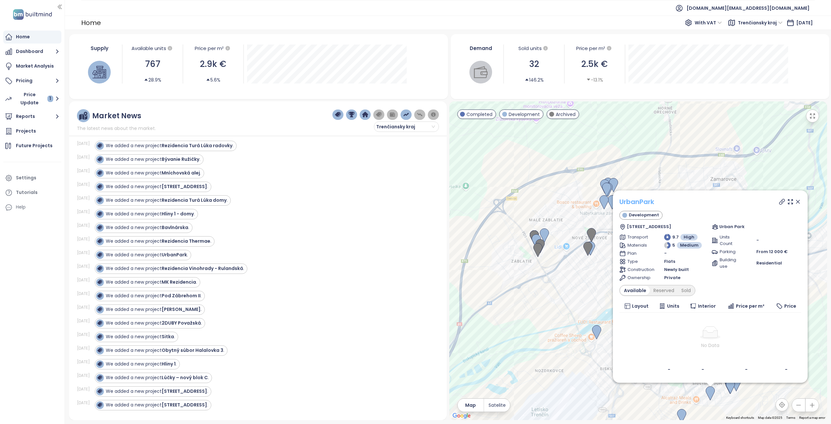
click at [645, 198] on link "UrbanPark" at bounding box center [637, 201] width 35 height 9
click at [178, 241] on strong "Rezidencia Thermae" at bounding box center [186, 241] width 49 height 6
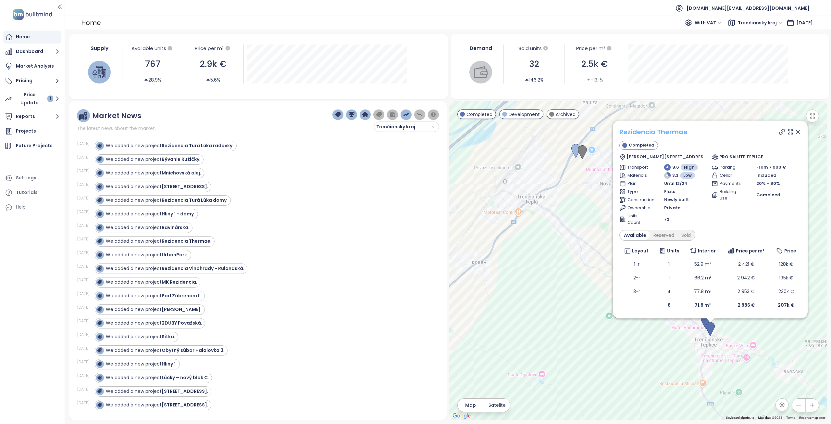
click at [671, 132] on link "Rezidencia Thermae" at bounding box center [654, 131] width 68 height 9
click at [184, 228] on strong "Bavlnárska" at bounding box center [175, 227] width 27 height 6
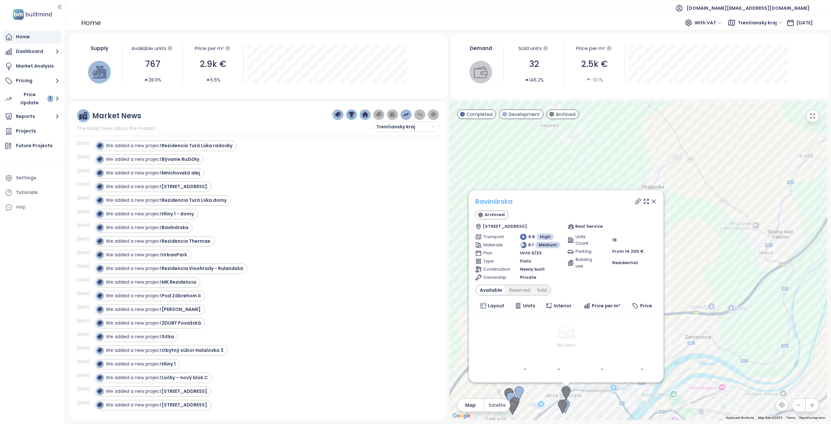
click at [499, 199] on link "Bavlnárska" at bounding box center [493, 201] width 37 height 9
click at [191, 215] on strong "Hliny 1 - domy" at bounding box center [178, 213] width 32 height 6
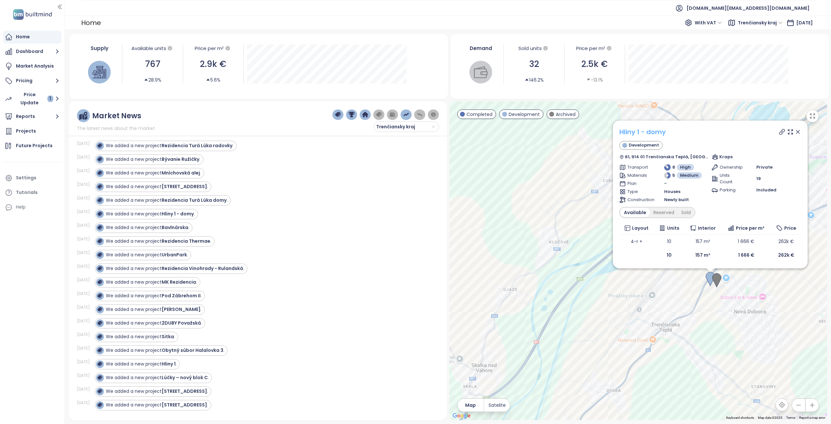
click at [623, 134] on link "Hliny 1 - domy" at bounding box center [643, 131] width 46 height 9
click at [192, 202] on strong "Rezidencia Turá Lúka domy" at bounding box center [194, 200] width 65 height 6
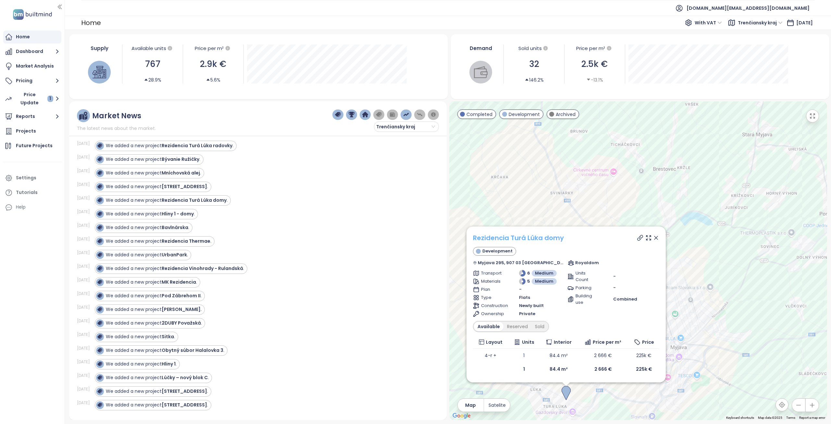
click at [520, 235] on link "Rezidencia Turá Lúka domy" at bounding box center [518, 237] width 91 height 9
click at [178, 185] on strong "Hanzlíkovská 7" at bounding box center [184, 186] width 45 height 6
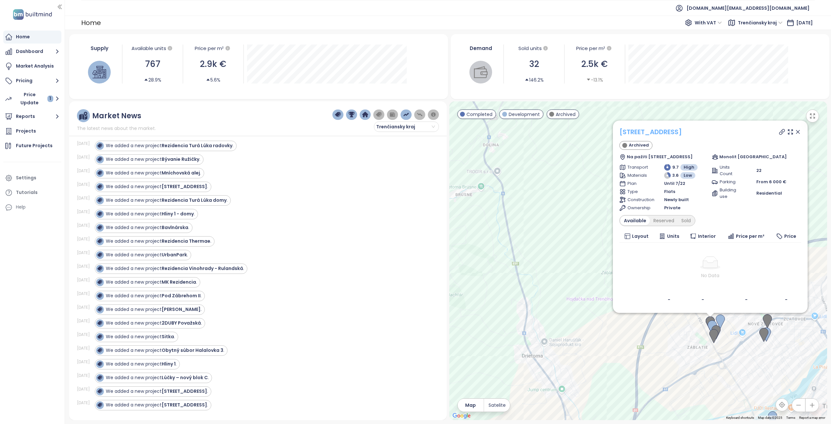
click at [646, 132] on link "Hanzlíkovská 7" at bounding box center [651, 131] width 63 height 9
click at [195, 159] on strong "Bývanie Ružičky" at bounding box center [181, 159] width 38 height 6
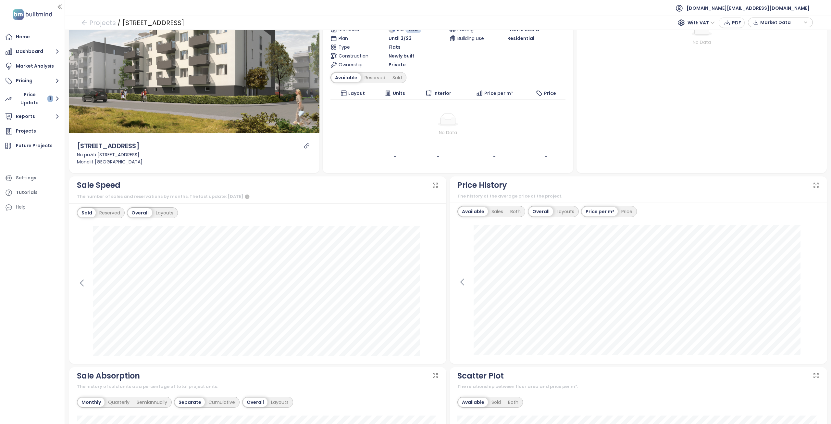
scroll to position [65, 0]
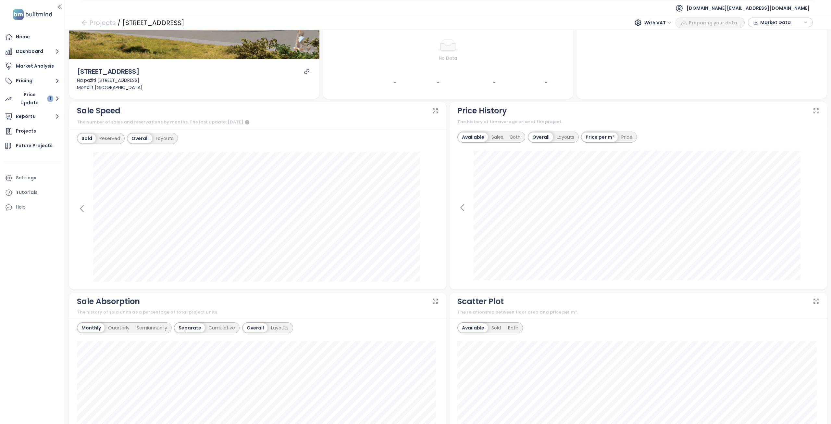
scroll to position [97, 0]
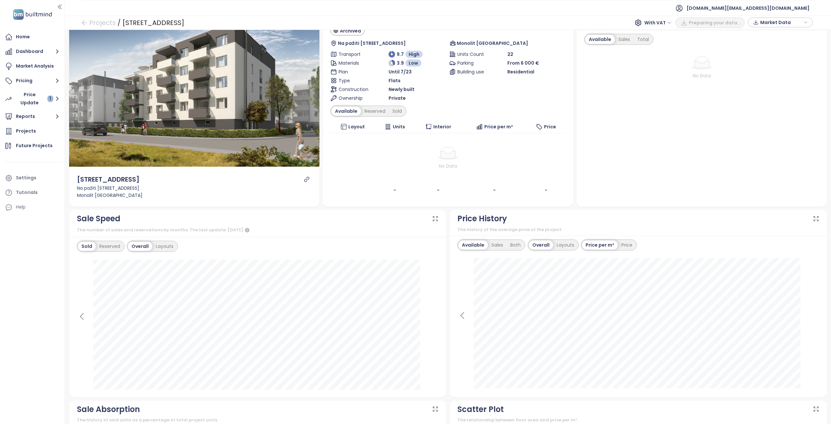
scroll to position [32, 0]
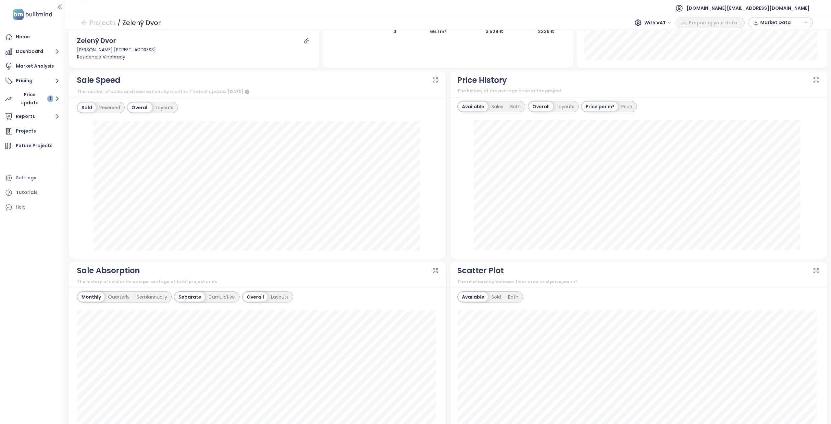
scroll to position [130, 0]
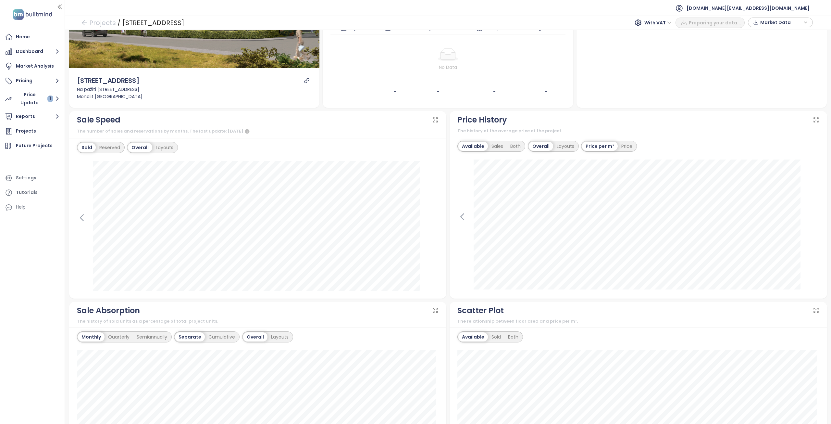
scroll to position [130, 0]
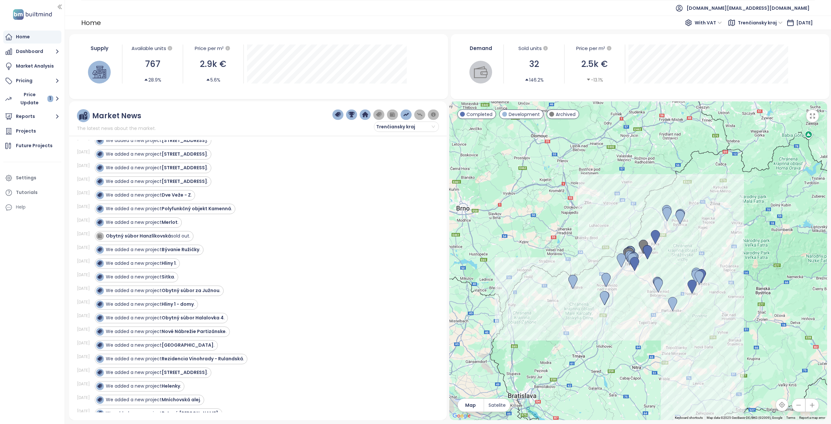
scroll to position [793, 0]
click at [174, 266] on strong "Hliny 1" at bounding box center [169, 265] width 14 height 6
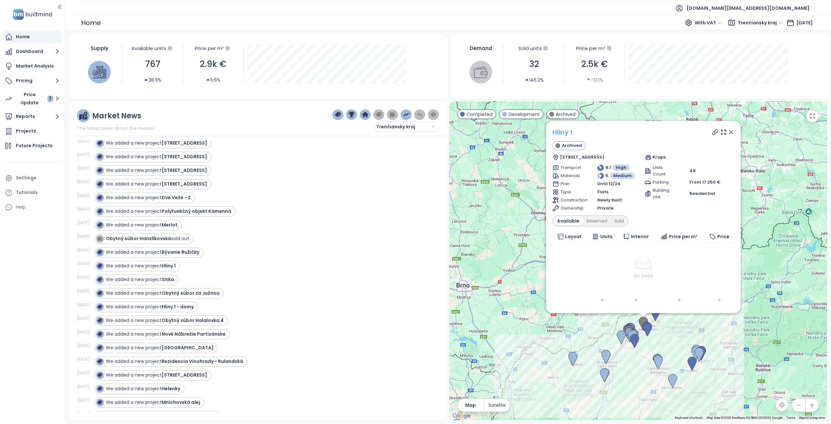
click at [567, 135] on link "Hliny 1" at bounding box center [563, 132] width 20 height 9
click at [186, 252] on strong "Bývanie Ružičky" at bounding box center [181, 252] width 38 height 6
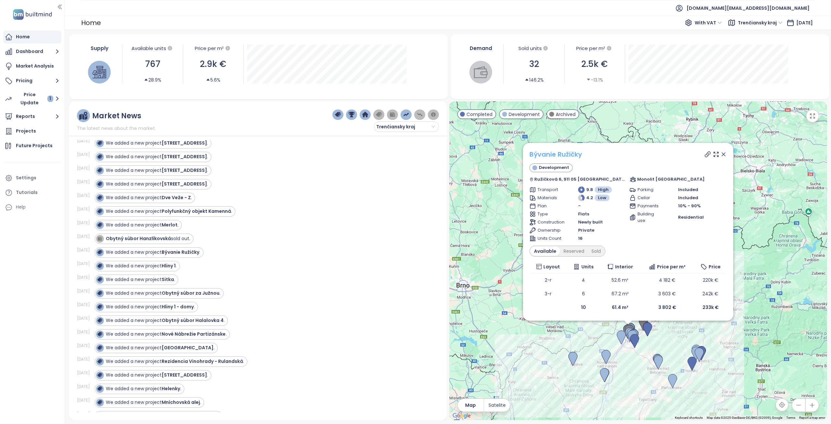
click at [570, 150] on link "Bývanie Ružičky" at bounding box center [556, 154] width 53 height 9
click at [173, 226] on strong "Merlot" at bounding box center [170, 225] width 16 height 6
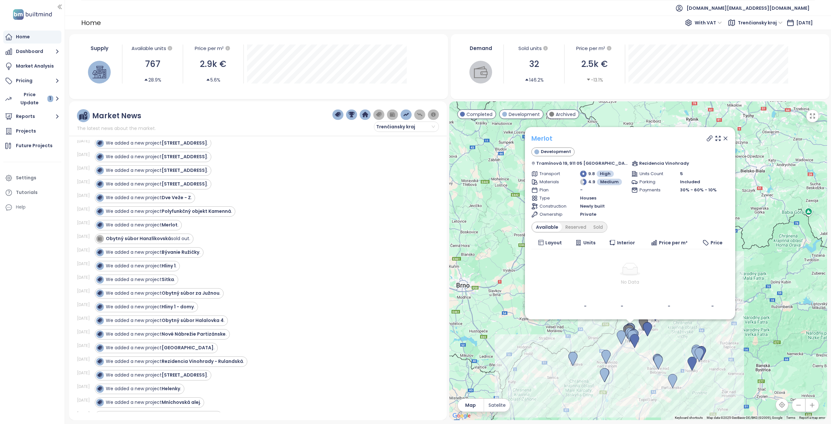
click at [553, 141] on link "Merlot" at bounding box center [542, 138] width 21 height 9
click at [205, 212] on strong "Polyfunkčný objekt Kamenná" at bounding box center [197, 211] width 70 height 6
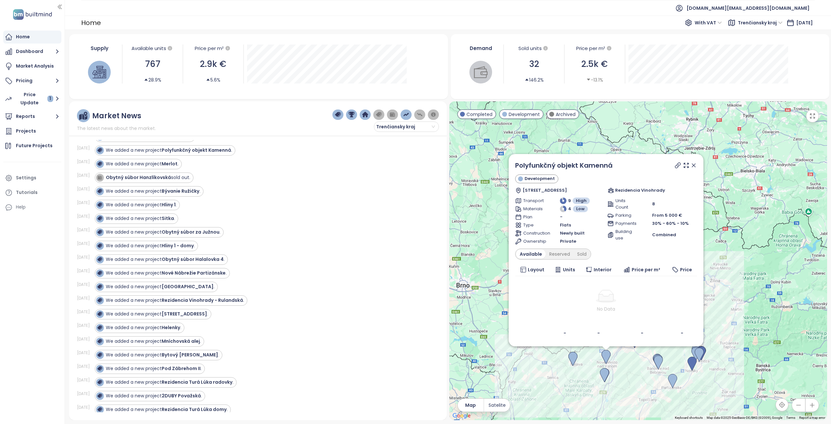
scroll to position [858, 0]
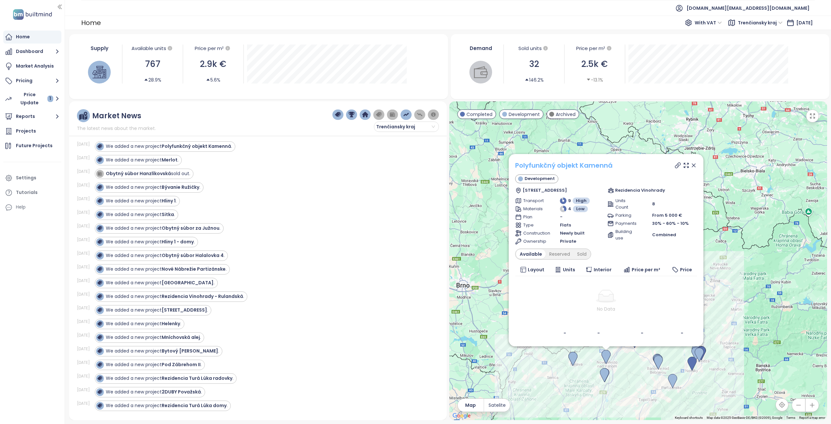
click at [583, 165] on link "Polyfunkčný objekt Kamenná" at bounding box center [563, 165] width 97 height 9
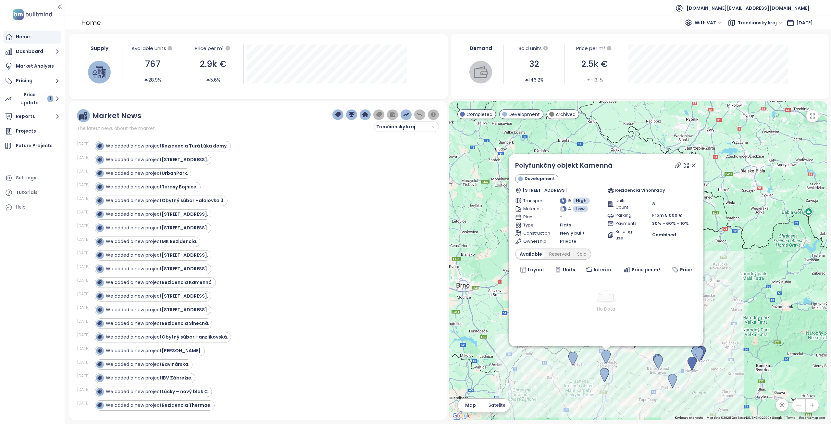
scroll to position [1118, 0]
click at [692, 165] on icon at bounding box center [694, 165] width 6 height 6
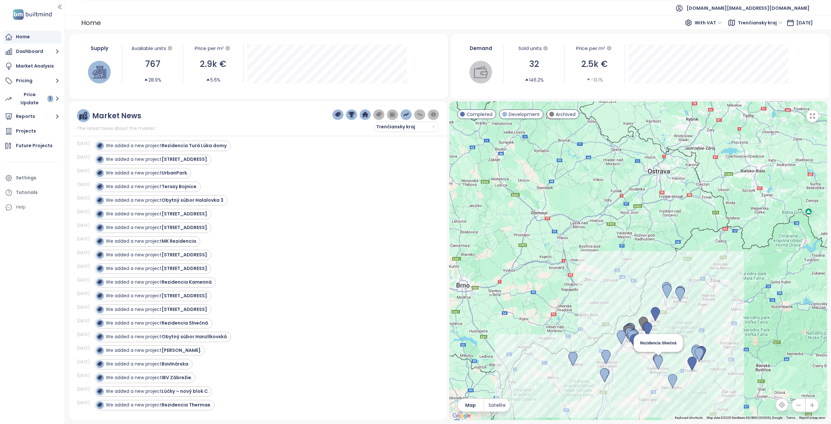
click at [659, 361] on img at bounding box center [658, 362] width 9 height 14
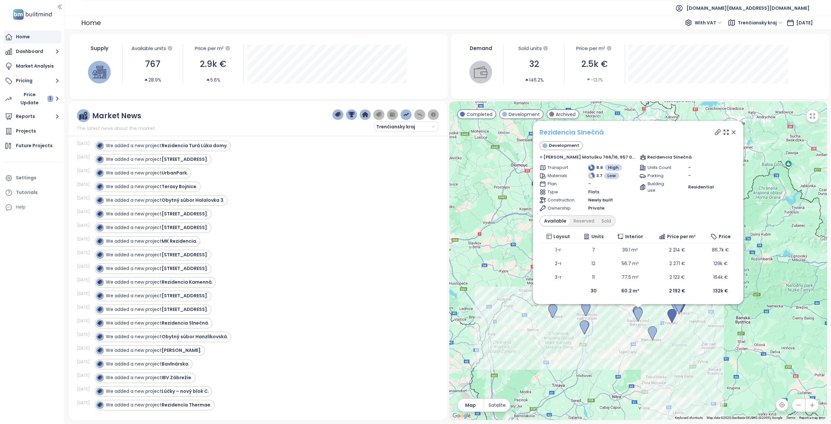
click at [589, 134] on link "Rezidencia Slnečná" at bounding box center [572, 132] width 64 height 9
click at [188, 242] on strong "MK Rezidencia" at bounding box center [179, 241] width 34 height 6
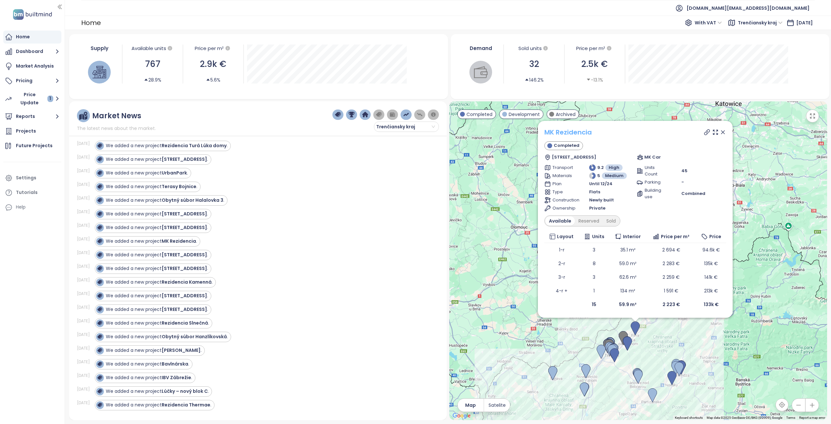
click at [573, 129] on link "MK Rezidencia" at bounding box center [568, 132] width 47 height 9
click at [723, 132] on icon at bounding box center [723, 132] width 3 height 3
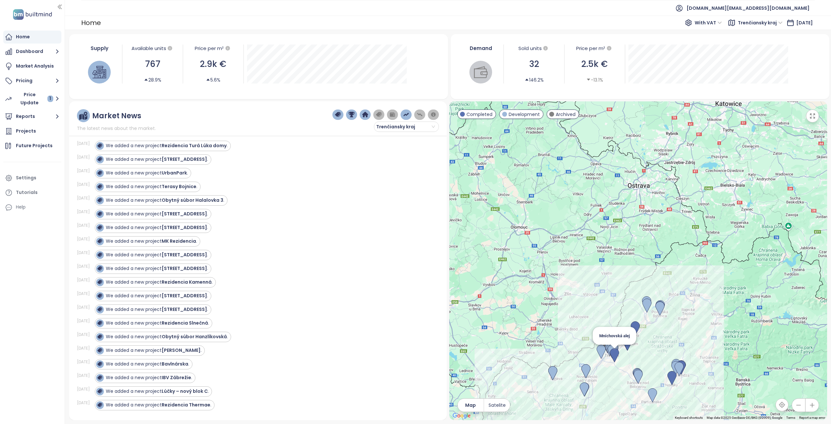
click at [617, 355] on img at bounding box center [614, 355] width 9 height 14
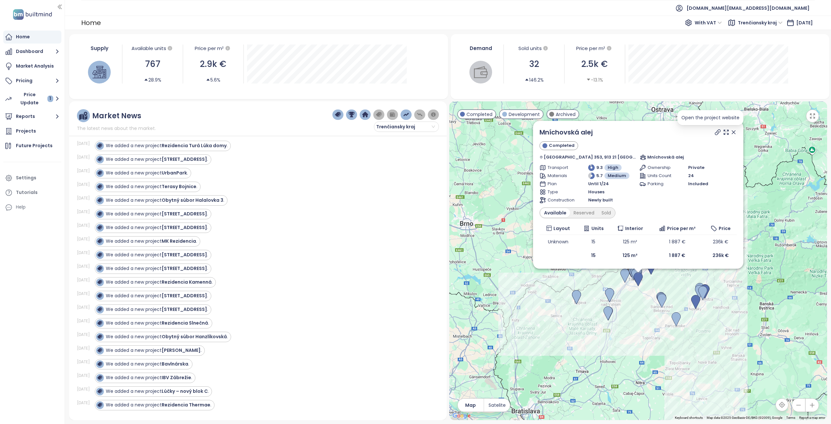
click at [715, 129] on icon at bounding box center [718, 132] width 6 height 6
click at [732, 133] on icon at bounding box center [733, 132] width 3 height 3
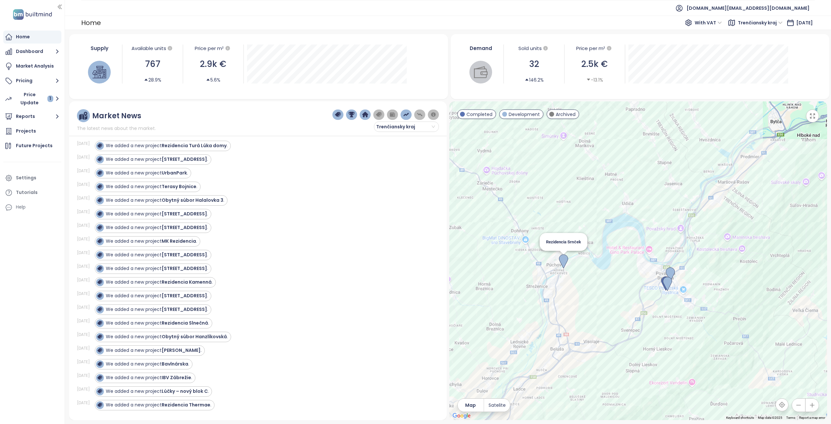
click at [561, 260] on img at bounding box center [563, 261] width 9 height 14
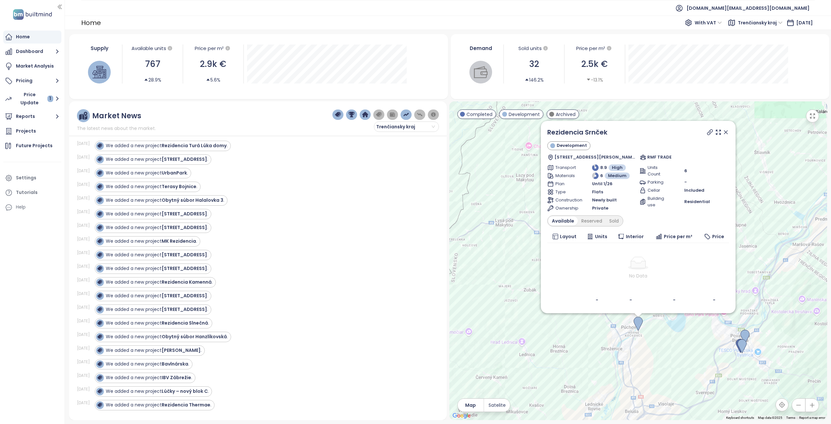
click at [708, 131] on icon at bounding box center [710, 132] width 6 height 6
click at [727, 132] on icon at bounding box center [726, 132] width 3 height 3
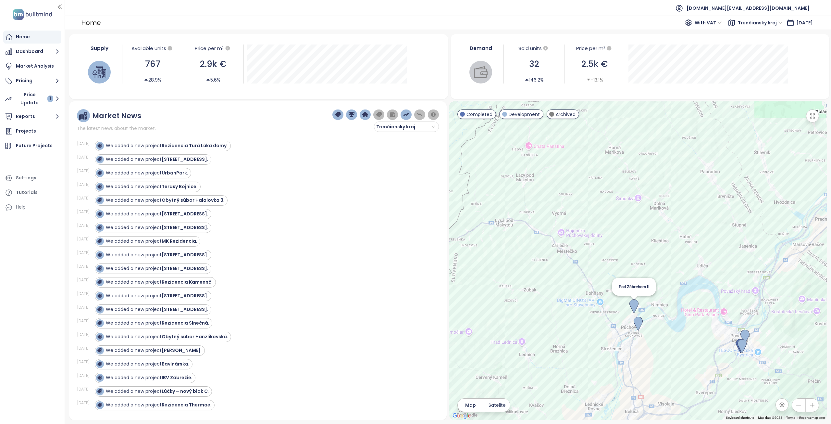
click at [632, 303] on img at bounding box center [634, 306] width 9 height 14
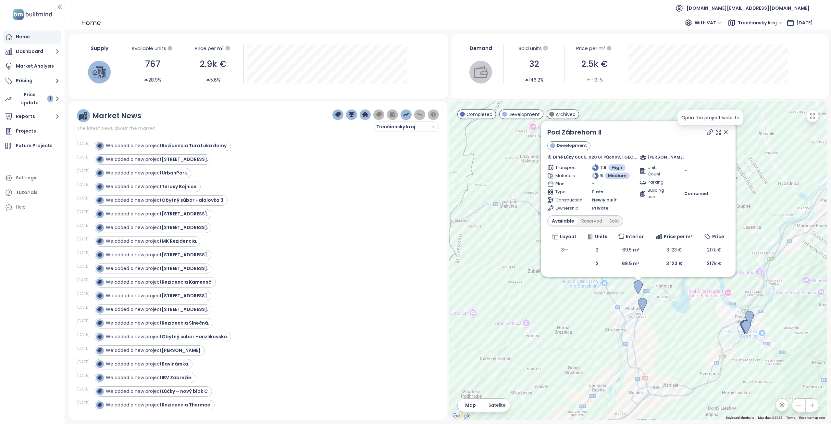
click at [709, 132] on icon at bounding box center [710, 132] width 6 height 6
click at [726, 135] on icon at bounding box center [726, 132] width 6 height 6
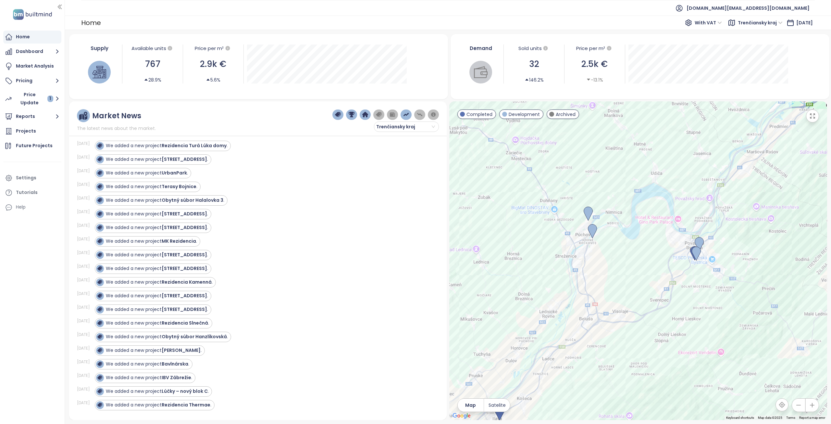
drag, startPoint x: 662, startPoint y: 350, endPoint x: 589, endPoint y: 244, distance: 129.0
click at [589, 244] on div at bounding box center [639, 260] width 378 height 319
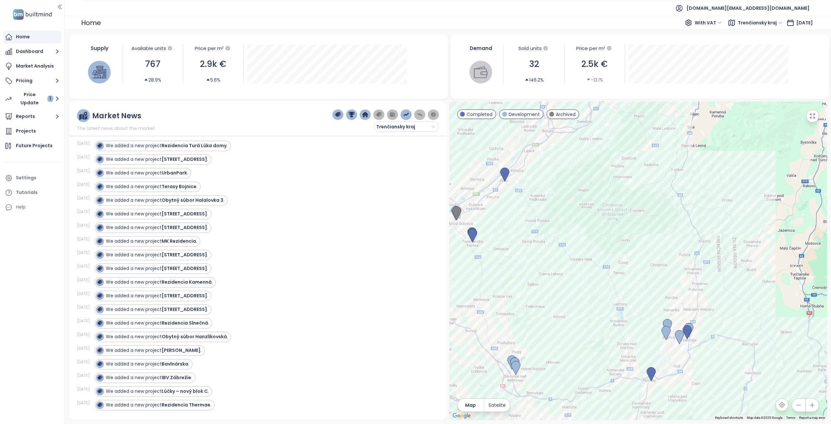
drag, startPoint x: 586, startPoint y: 294, endPoint x: 558, endPoint y: 171, distance: 126.2
click at [558, 171] on div at bounding box center [639, 260] width 378 height 319
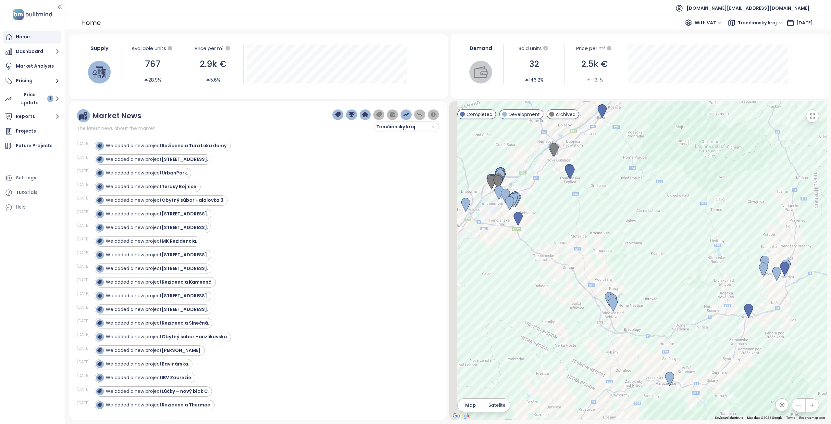
drag, startPoint x: 555, startPoint y: 334, endPoint x: 709, endPoint y: 225, distance: 188.9
click at [709, 225] on div at bounding box center [639, 260] width 378 height 319
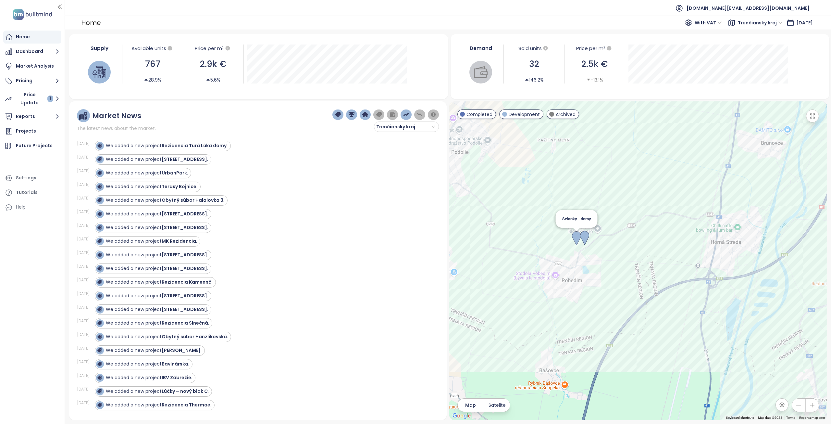
click at [576, 242] on img at bounding box center [576, 238] width 9 height 14
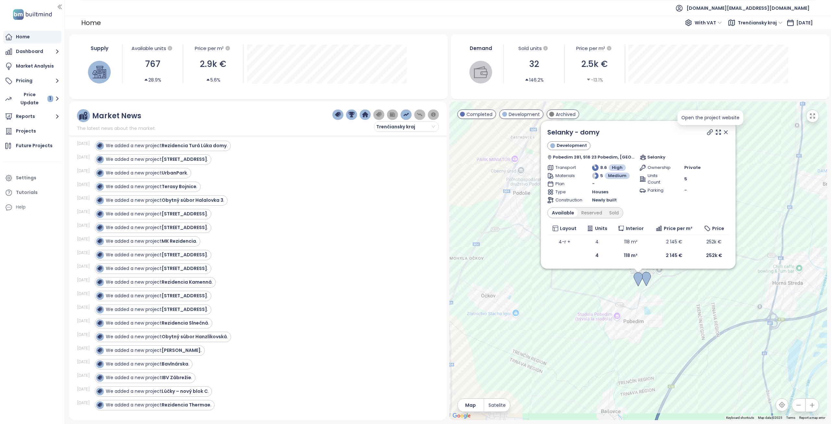
click at [711, 132] on icon at bounding box center [710, 132] width 5 height 5
click at [648, 281] on img at bounding box center [646, 279] width 9 height 14
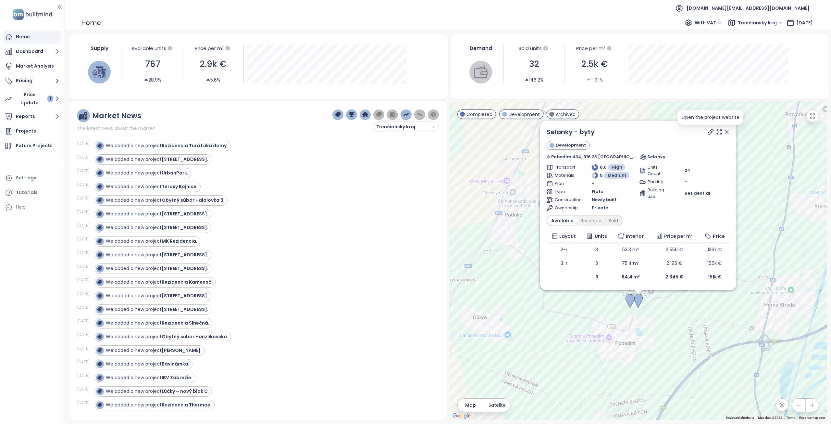
click at [710, 132] on icon at bounding box center [711, 132] width 6 height 6
click at [726, 130] on icon at bounding box center [727, 132] width 6 height 6
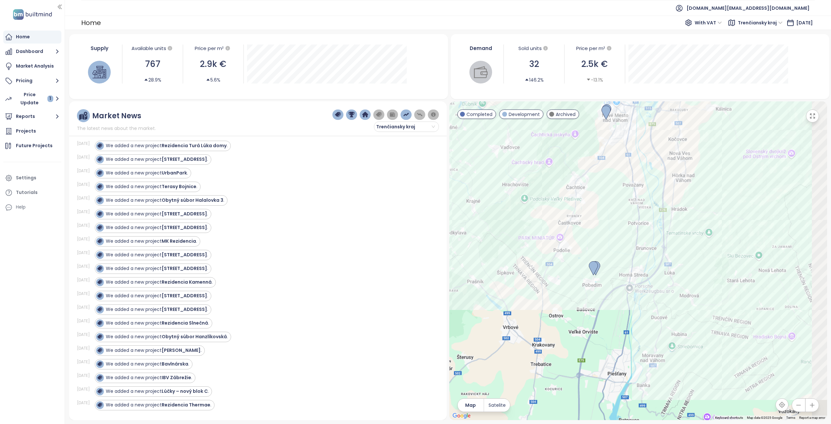
drag, startPoint x: 734, startPoint y: 216, endPoint x: 552, endPoint y: 285, distance: 194.6
click at [555, 283] on div at bounding box center [639, 260] width 378 height 319
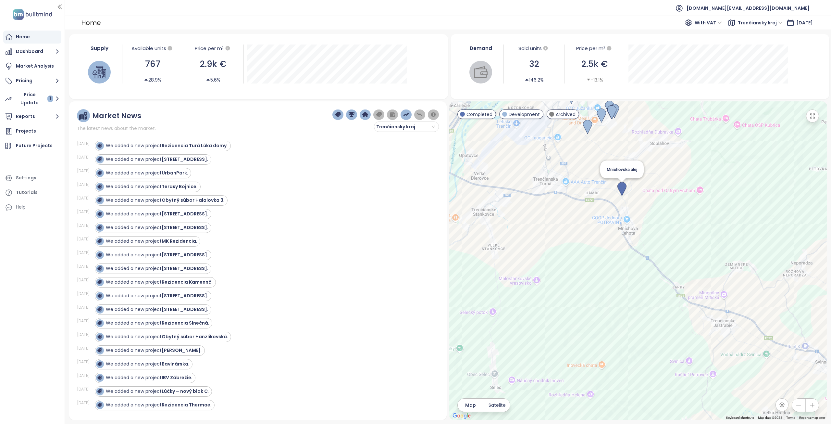
click at [623, 191] on img at bounding box center [622, 189] width 9 height 14
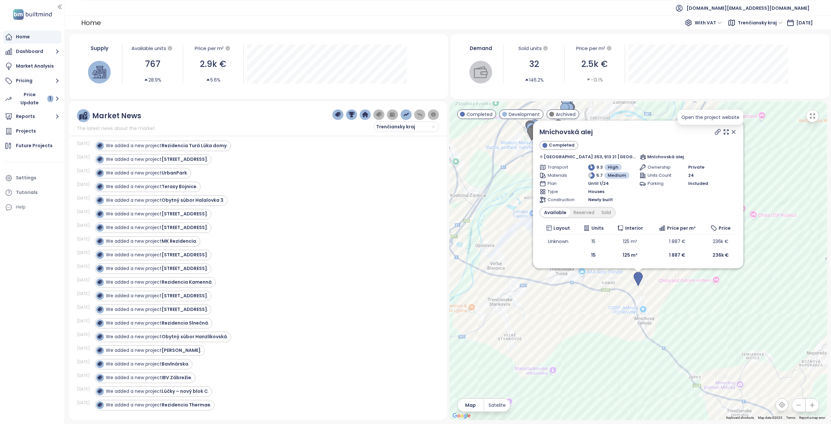
click at [715, 132] on icon at bounding box center [718, 132] width 6 height 6
click at [732, 131] on icon at bounding box center [733, 131] width 3 height 3
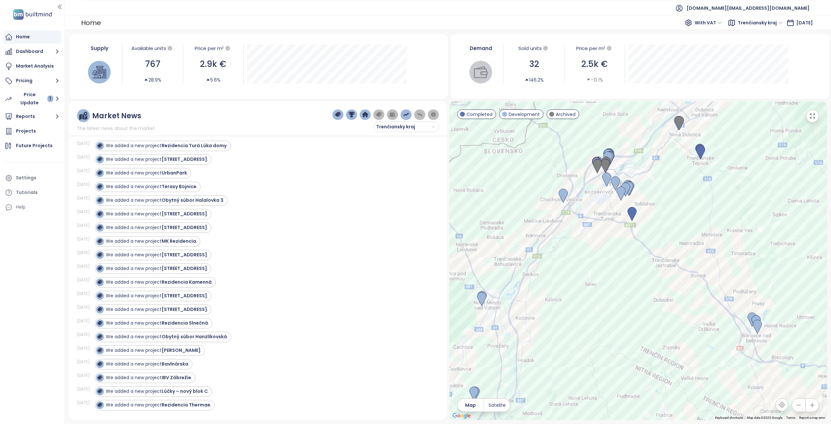
drag, startPoint x: 718, startPoint y: 245, endPoint x: 589, endPoint y: 189, distance: 141.1
click at [599, 193] on div at bounding box center [639, 260] width 378 height 319
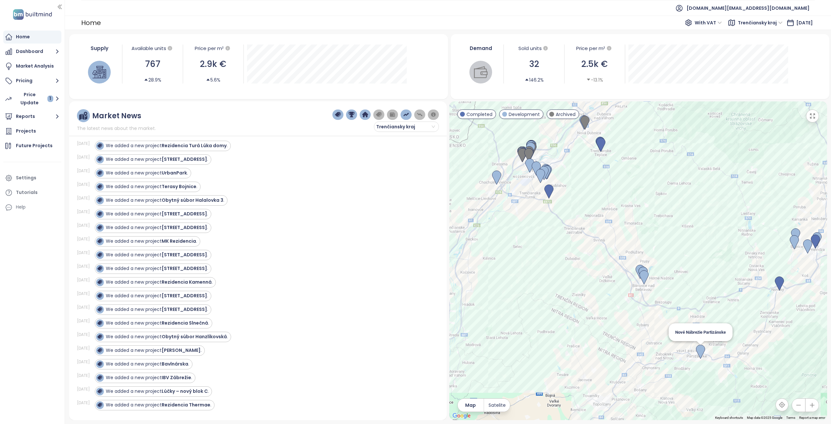
click at [701, 353] on img at bounding box center [700, 352] width 9 height 14
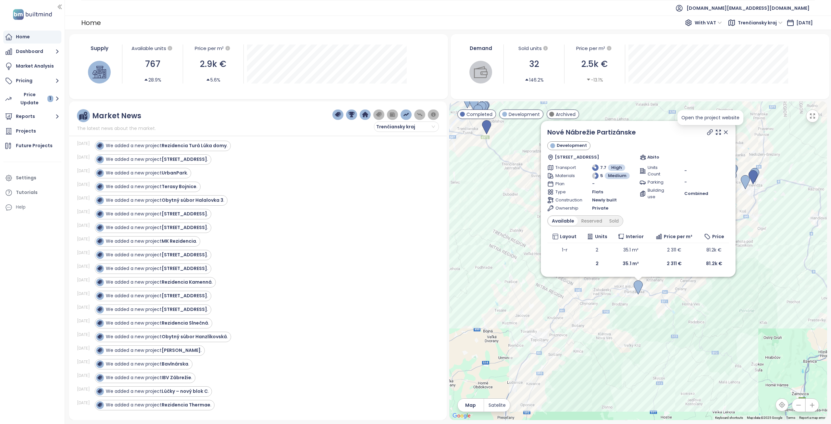
click at [709, 133] on icon at bounding box center [710, 132] width 6 height 6
click at [726, 132] on icon at bounding box center [726, 132] width 3 height 3
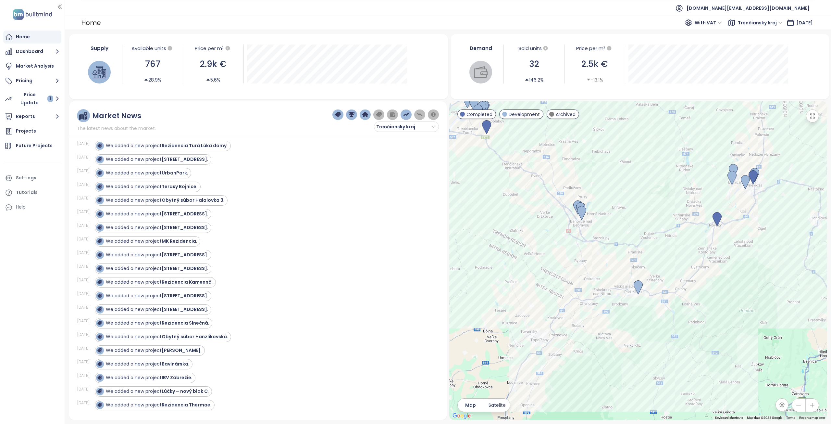
drag, startPoint x: 728, startPoint y: 204, endPoint x: 702, endPoint y: 239, distance: 44.1
click at [702, 239] on div "To navigate, press the arrow keys." at bounding box center [639, 260] width 378 height 319
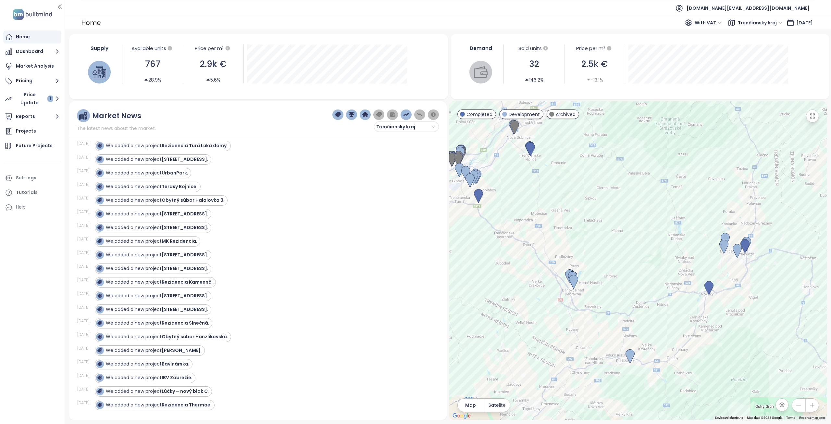
drag, startPoint x: 613, startPoint y: 192, endPoint x: 688, endPoint y: 250, distance: 94.9
click at [691, 253] on div at bounding box center [639, 260] width 378 height 319
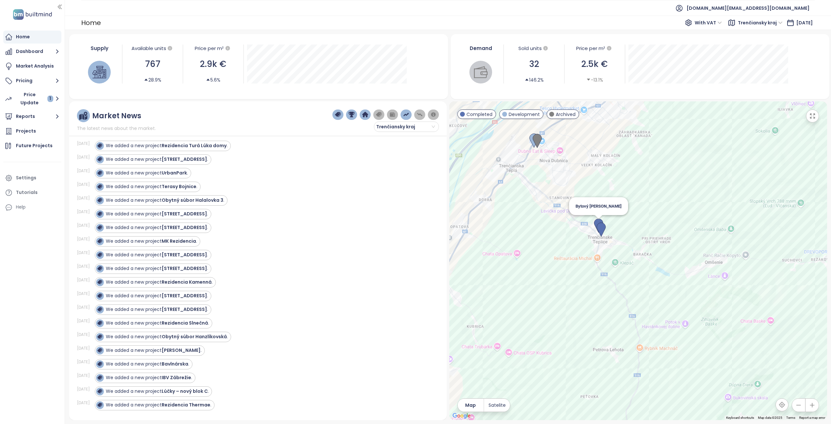
click at [596, 220] on img at bounding box center [598, 226] width 9 height 14
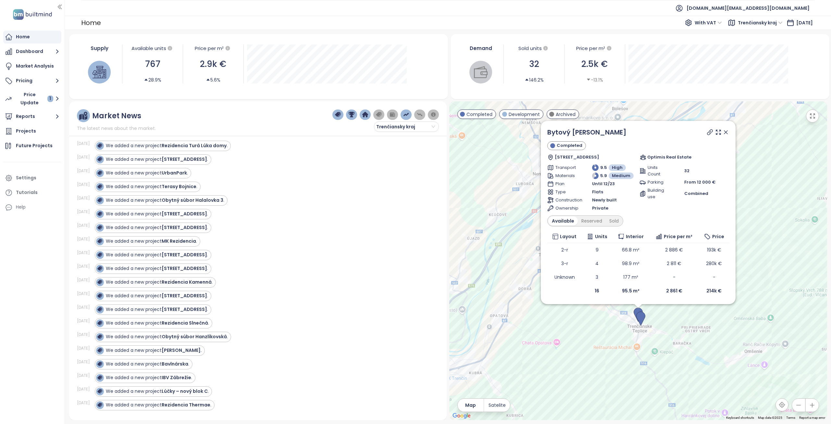
click at [708, 133] on icon at bounding box center [710, 132] width 6 height 6
drag, startPoint x: 727, startPoint y: 131, endPoint x: 660, endPoint y: 146, distance: 68.2
click at [727, 131] on icon at bounding box center [726, 132] width 6 height 6
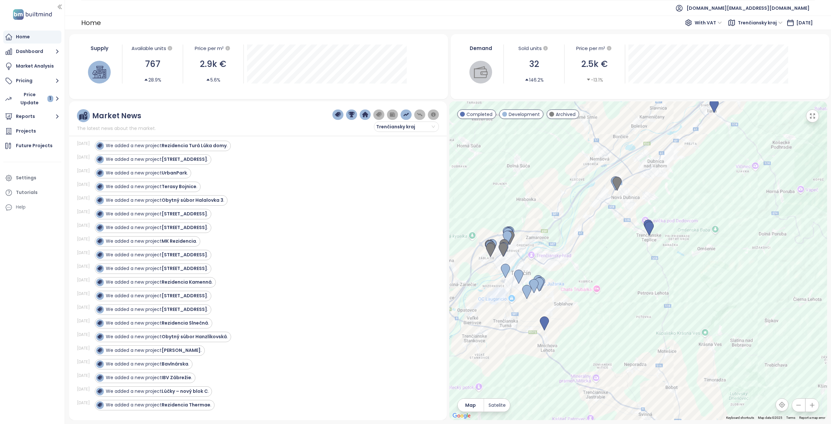
drag, startPoint x: 568, startPoint y: 262, endPoint x: 616, endPoint y: 214, distance: 68.2
click at [616, 209] on div at bounding box center [639, 260] width 378 height 319
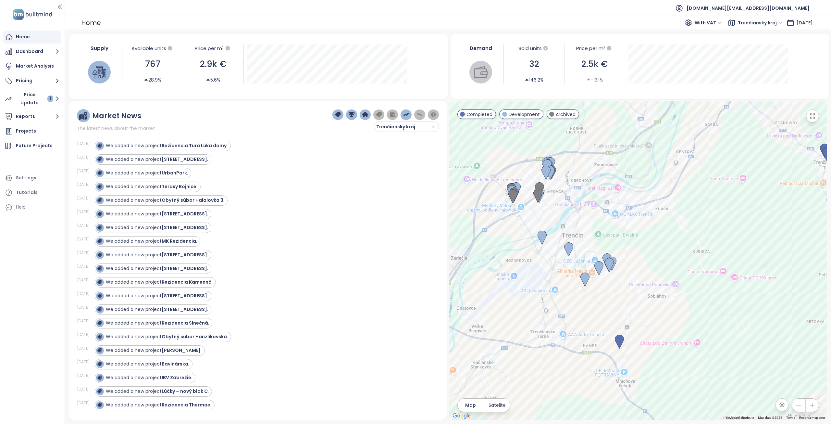
drag, startPoint x: 558, startPoint y: 195, endPoint x: 561, endPoint y: 202, distance: 7.3
click at [561, 202] on div at bounding box center [639, 260] width 378 height 319
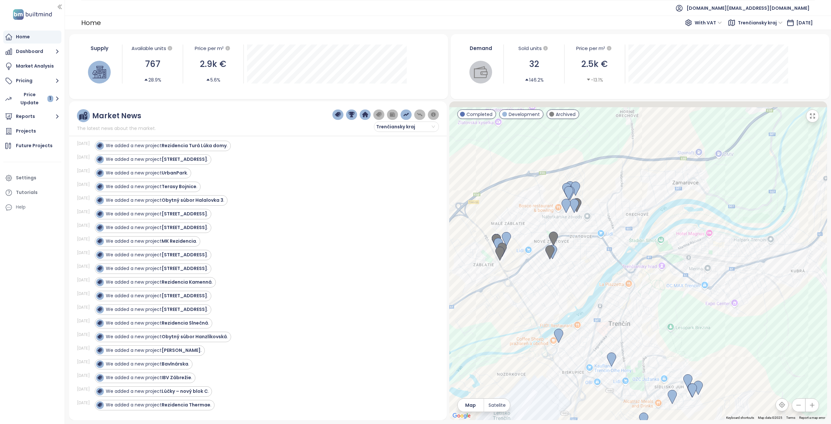
drag, startPoint x: 529, startPoint y: 196, endPoint x: 587, endPoint y: 275, distance: 98.7
click at [587, 275] on div at bounding box center [639, 260] width 378 height 319
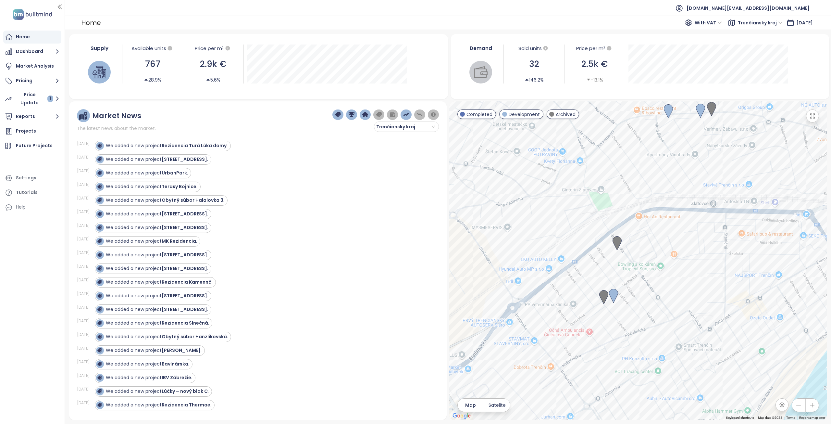
drag, startPoint x: 534, startPoint y: 252, endPoint x: 576, endPoint y: 279, distance: 50.6
click at [577, 279] on div at bounding box center [639, 260] width 378 height 319
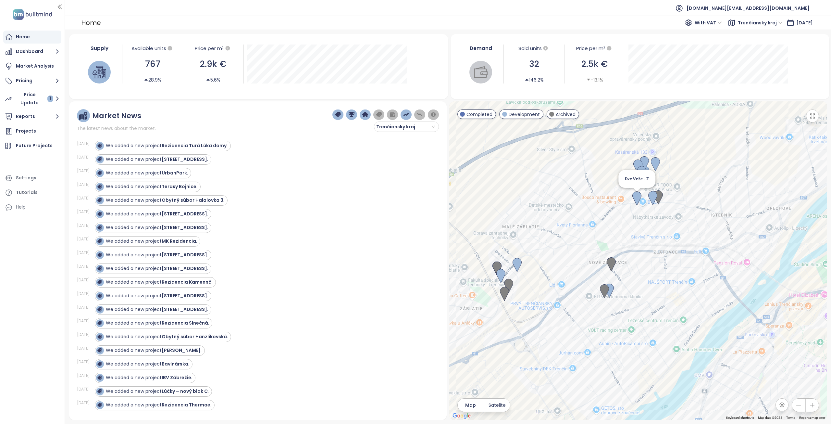
click at [639, 197] on img at bounding box center [637, 198] width 9 height 14
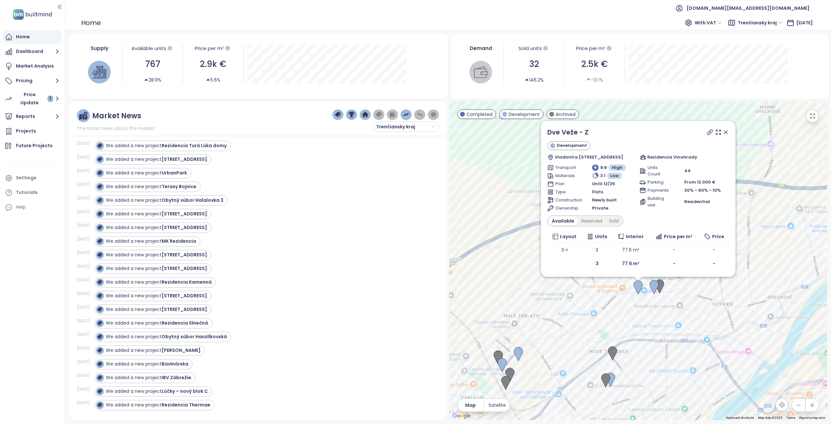
click at [711, 132] on icon at bounding box center [710, 132] width 6 height 6
click at [589, 220] on div "Reserved" at bounding box center [592, 220] width 28 height 9
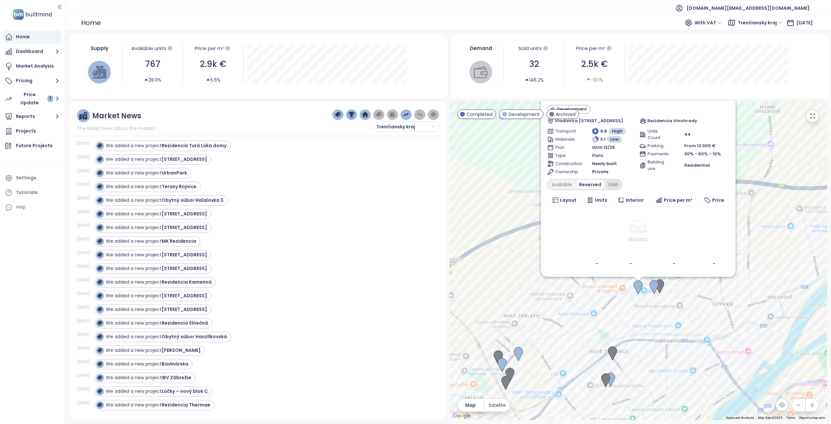
click at [611, 184] on div "Sold" at bounding box center [613, 184] width 17 height 9
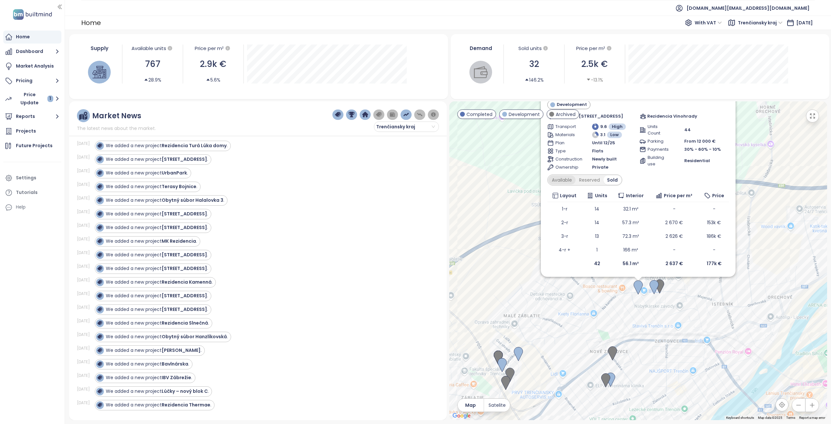
click at [562, 182] on div "Available" at bounding box center [562, 179] width 27 height 9
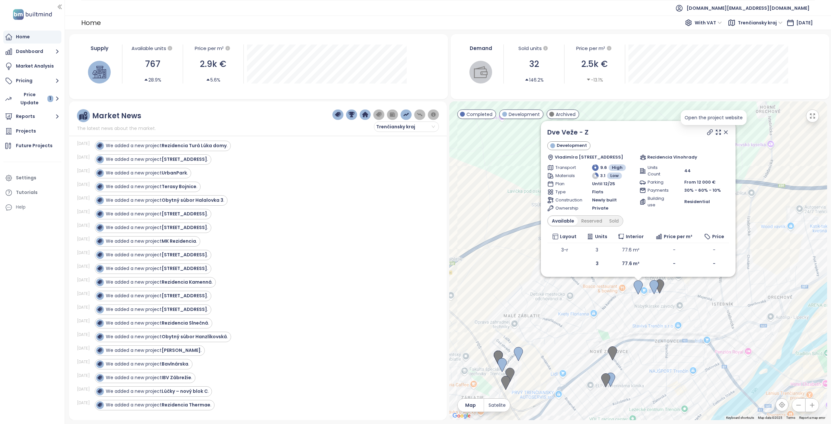
click at [712, 131] on icon at bounding box center [710, 132] width 6 height 6
drag, startPoint x: 600, startPoint y: 134, endPoint x: 541, endPoint y: 134, distance: 59.1
click at [541, 134] on div "Dve Veže - Z Development Vladimíra Predmerského 2537/2A, 911 05 Trenčín, Slovak…" at bounding box center [638, 199] width 195 height 156
copy link "Dve Veže - Z"
click at [600, 220] on div "Reserved" at bounding box center [592, 220] width 28 height 9
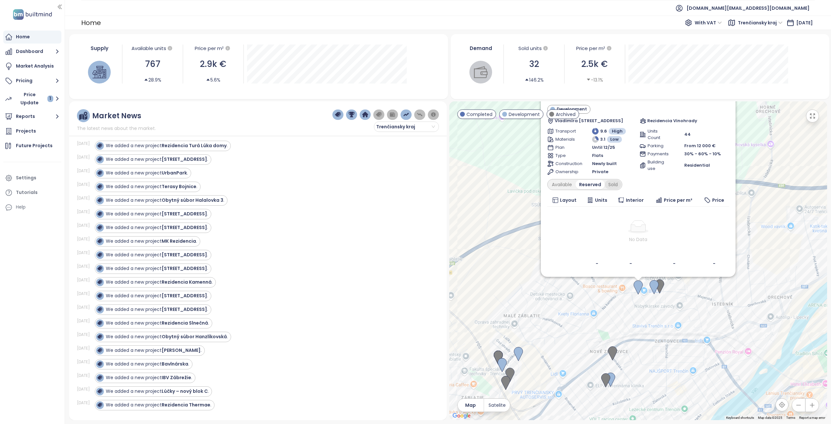
click at [612, 188] on div "Sold" at bounding box center [613, 184] width 17 height 9
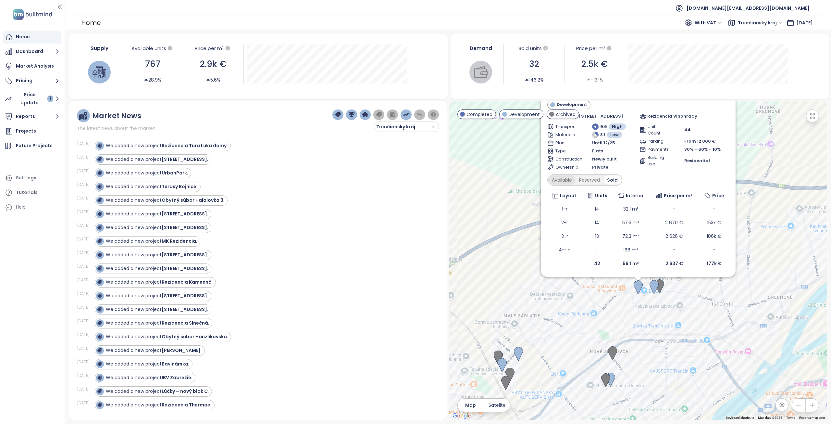
click at [562, 181] on div "Available" at bounding box center [562, 179] width 27 height 9
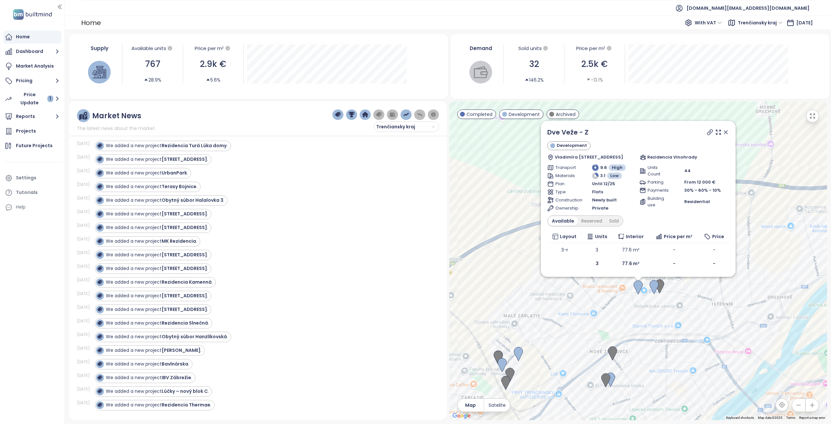
click at [728, 132] on icon at bounding box center [726, 132] width 3 height 3
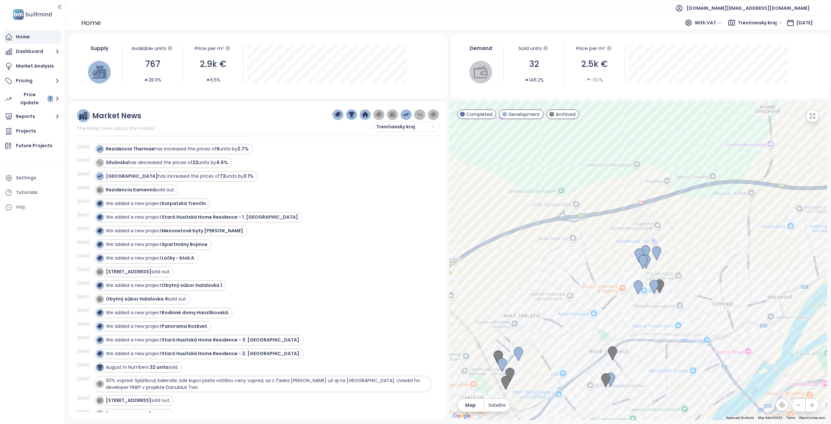
scroll to position [0, 0]
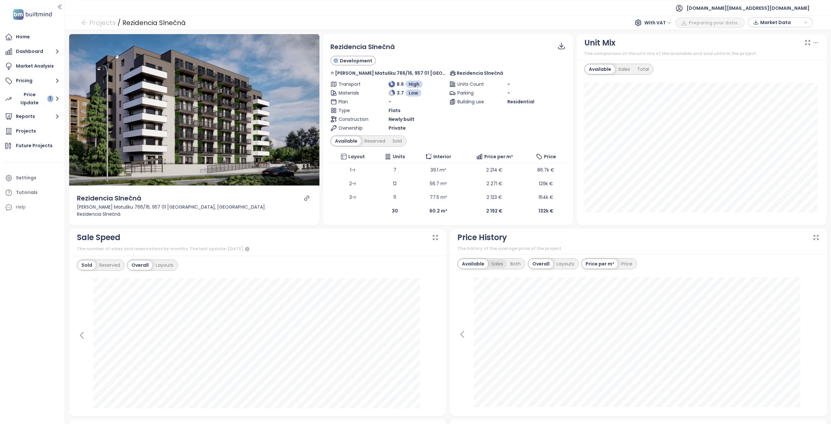
click at [498, 262] on div "Sales" at bounding box center [497, 263] width 19 height 9
click at [513, 264] on div "Both" at bounding box center [515, 263] width 18 height 9
click at [554, 264] on div "Layouts" at bounding box center [564, 263] width 25 height 9
click at [608, 265] on div "Price" at bounding box center [610, 263] width 18 height 9
click at [570, 264] on div "Price per m²" at bounding box center [582, 263] width 35 height 9
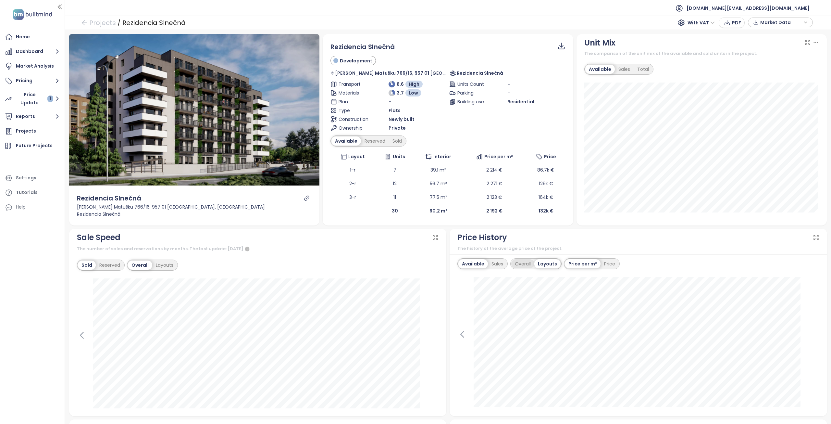
click at [526, 263] on div "Overall" at bounding box center [523, 263] width 23 height 9
click at [58, 6] on icon "button" at bounding box center [60, 7] width 6 height 6
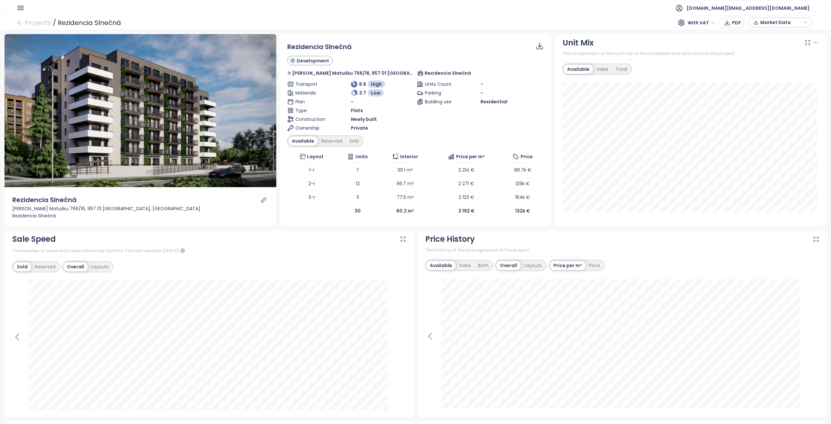
click at [18, 7] on icon "button" at bounding box center [21, 8] width 8 height 8
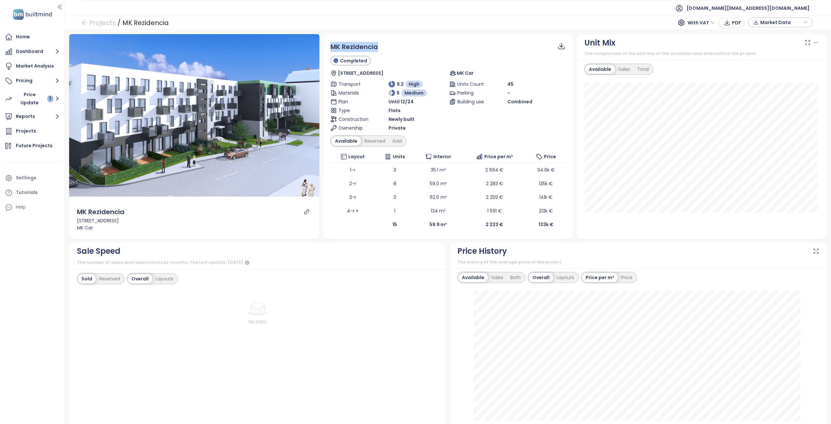
drag, startPoint x: 375, startPoint y: 47, endPoint x: 331, endPoint y: 47, distance: 44.8
click at [331, 47] on div "MK Rezidencia" at bounding box center [448, 47] width 235 height 10
copy span "MK Rezidencia"
